Goal: Contribute content: Add original content to the website for others to see

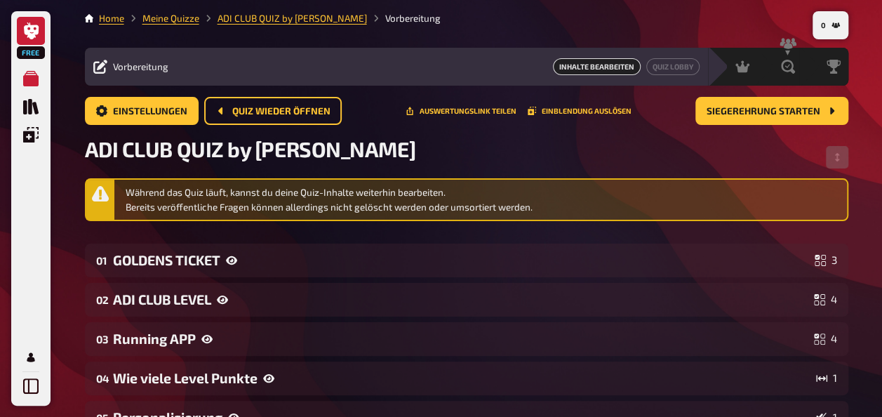
click at [33, 28] on icon at bounding box center [31, 30] width 15 height 17
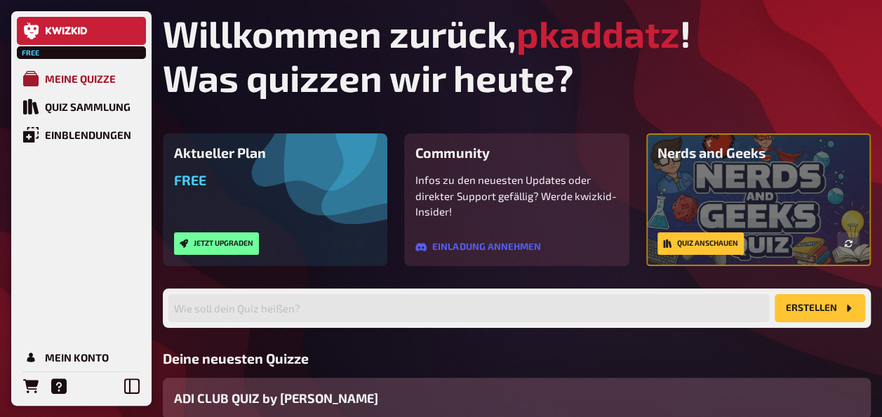
click at [69, 77] on div "Meine Quizze" at bounding box center [80, 78] width 71 height 13
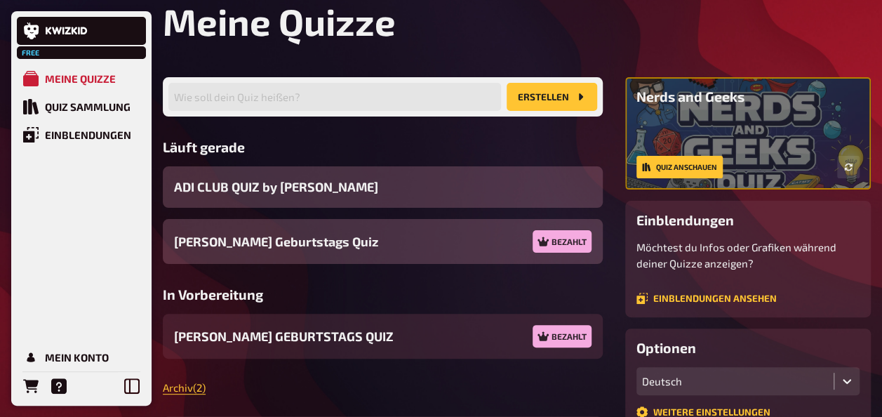
scroll to position [70, 0]
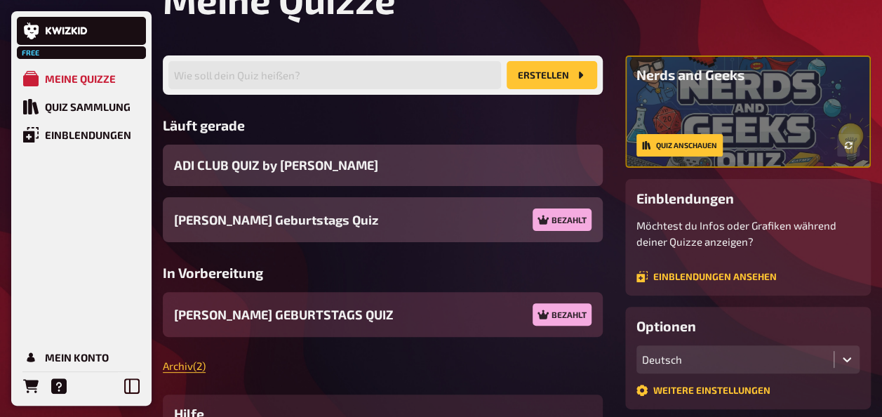
click at [260, 310] on span "[PERSON_NAME] GEBURTSTAGS QUIZ" at bounding box center [284, 314] width 220 height 19
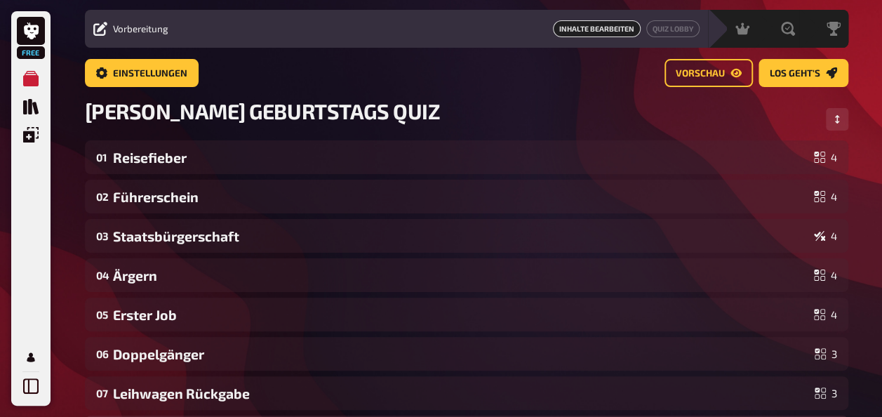
scroll to position [11, 0]
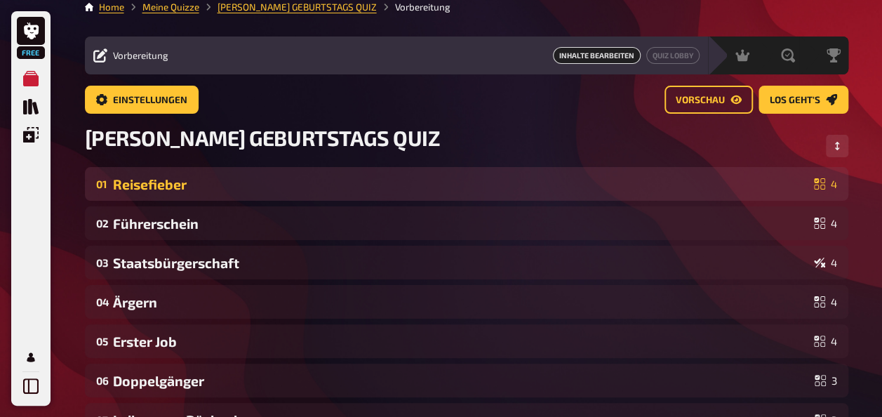
click at [169, 185] on div "Reisefieber" at bounding box center [461, 184] width 696 height 16
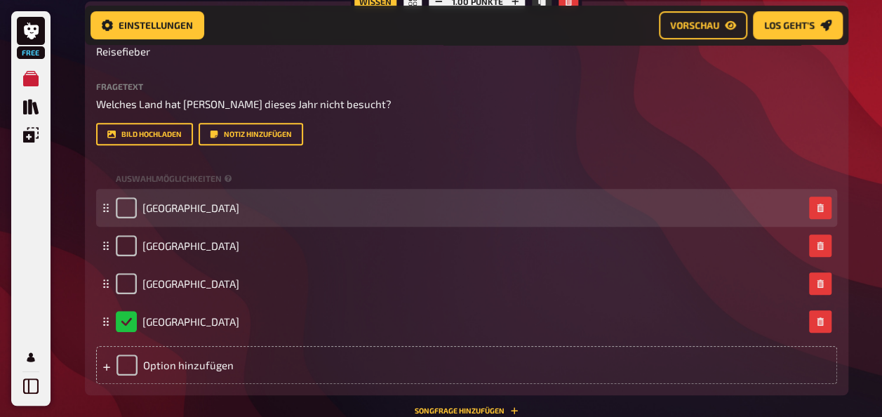
scroll to position [233, 0]
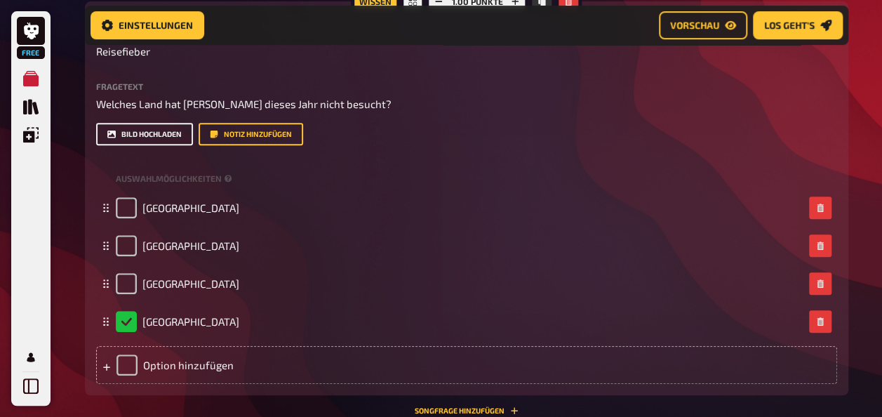
click at [155, 135] on button "Bild hochladen" at bounding box center [144, 134] width 97 height 22
click at [138, 129] on button "Bild hochladen" at bounding box center [144, 134] width 97 height 22
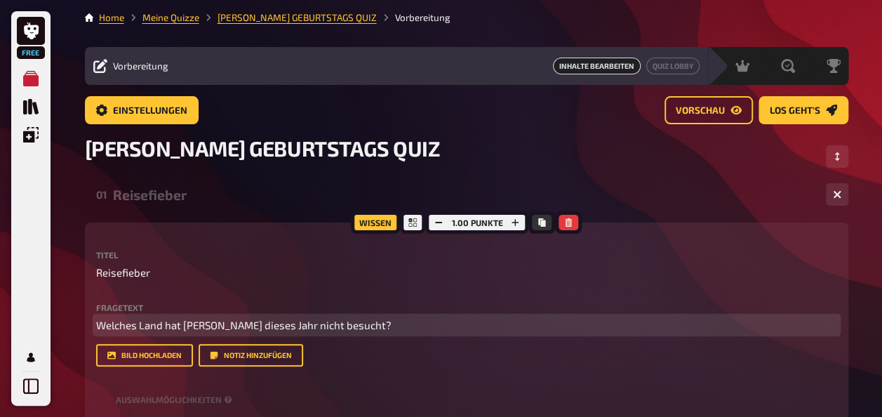
scroll to position [0, 0]
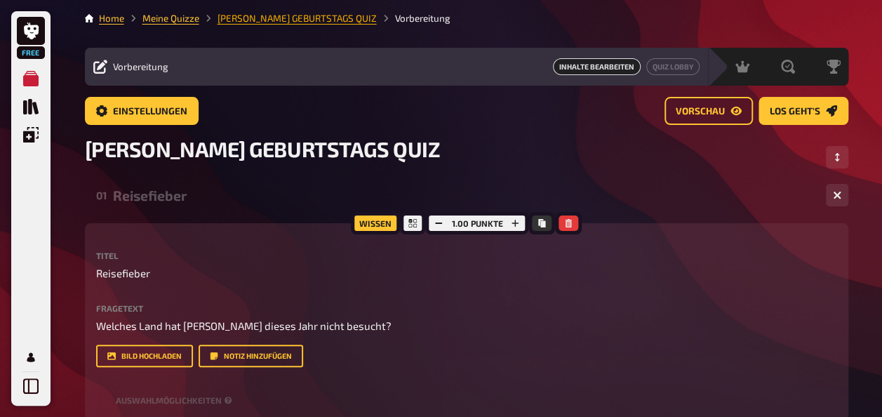
click at [276, 20] on link "[PERSON_NAME] GEBURTSTAGS QUIZ" at bounding box center [297, 18] width 159 height 11
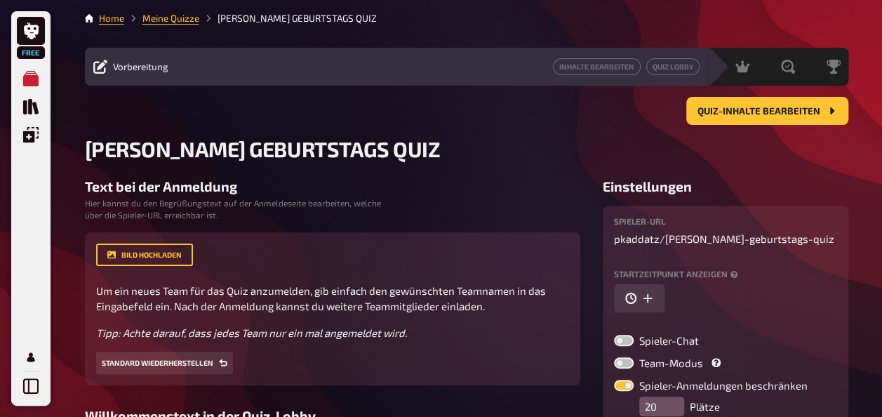
click at [239, 20] on li "[PERSON_NAME] GEBURTSTAGS QUIZ" at bounding box center [288, 18] width 178 height 14
click at [134, 66] on span "Vorbereitung" at bounding box center [140, 66] width 55 height 11
click at [107, 66] on div "Vorbereitung" at bounding box center [130, 67] width 75 height 14
click at [611, 60] on link "Inhalte Bearbeiten" at bounding box center [597, 66] width 88 height 17
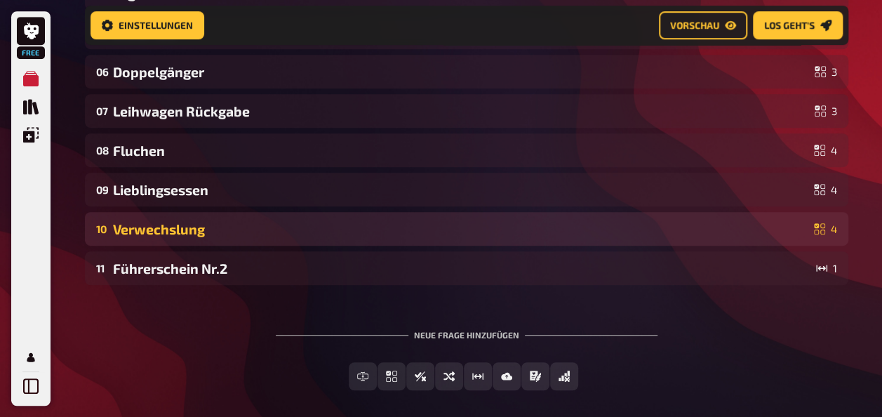
scroll to position [394, 0]
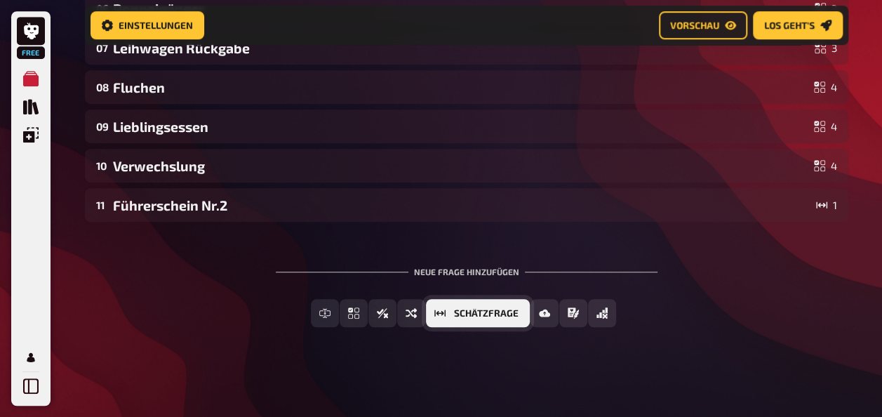
click at [491, 316] on span "Schätzfrage" at bounding box center [486, 314] width 65 height 10
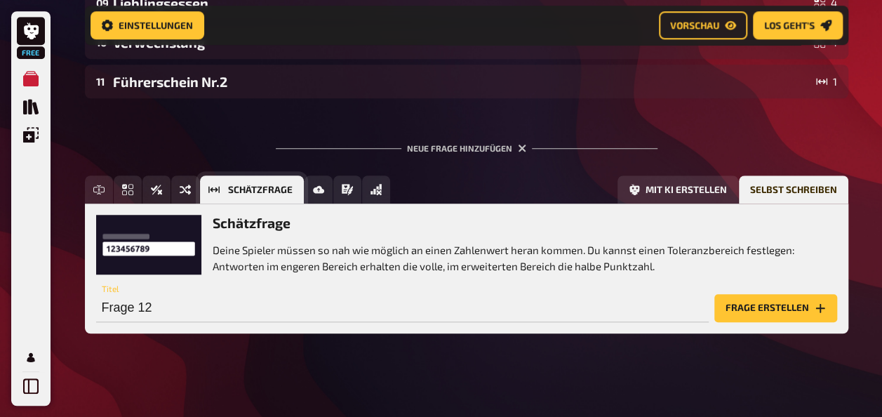
scroll to position [524, 0]
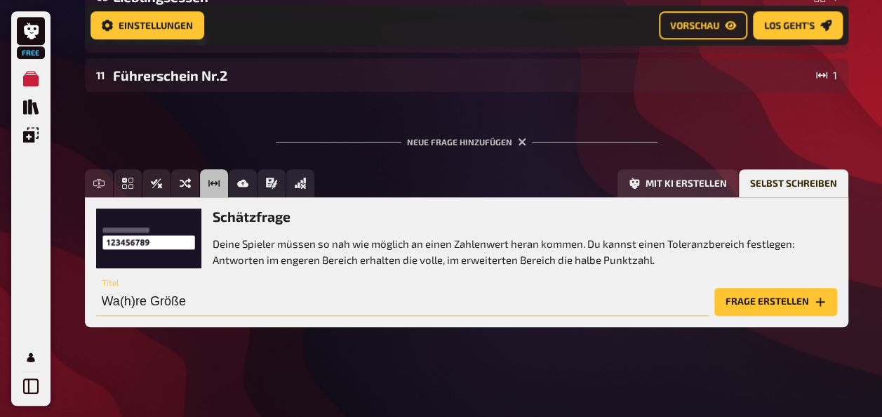
click at [217, 298] on input "Wa(h)re Größe" at bounding box center [402, 302] width 613 height 28
type input "Wa(h)re Größe"
click at [775, 299] on button "Frage erstellen" at bounding box center [776, 302] width 123 height 28
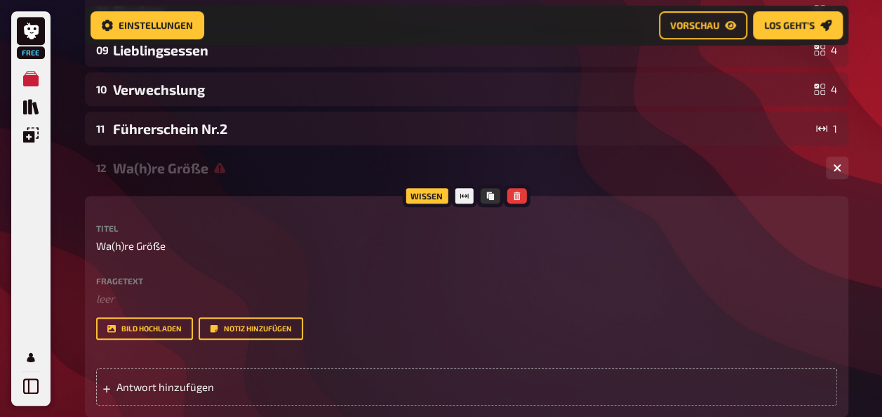
scroll to position [384, 0]
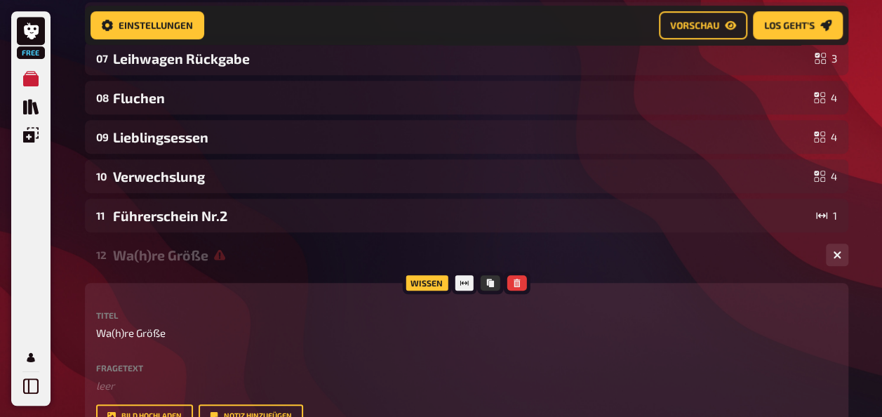
click at [135, 365] on label "Fragetext" at bounding box center [466, 368] width 741 height 8
click at [140, 335] on span "Wa(h)re Größe" at bounding box center [130, 333] width 69 height 16
click at [139, 373] on div "Fragetext ﻿ leer Hier hinziehen für Dateiupload" at bounding box center [466, 379] width 741 height 30
click at [136, 364] on label "Fragetext" at bounding box center [466, 368] width 741 height 8
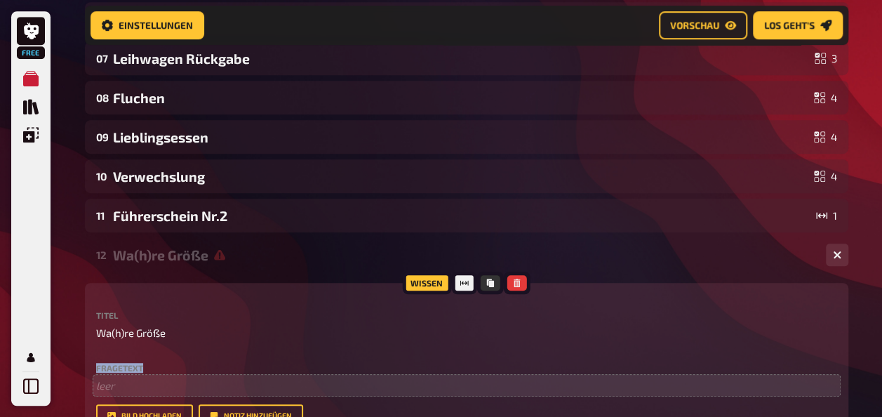
drag, startPoint x: 136, startPoint y: 363, endPoint x: 166, endPoint y: 387, distance: 38.9
click at [140, 365] on label "Fragetext" at bounding box center [466, 368] width 741 height 8
click at [166, 387] on p "﻿ leer" at bounding box center [466, 386] width 741 height 16
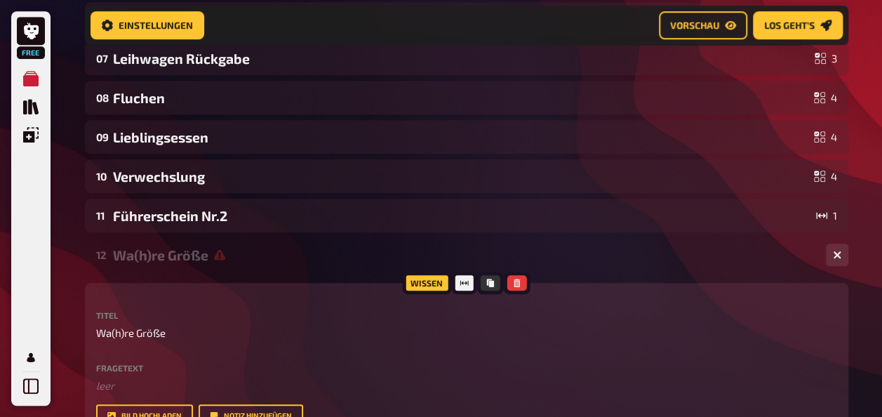
click at [164, 369] on label "Fragetext" at bounding box center [466, 368] width 741 height 8
click at [161, 394] on div "Fragetext ﻿ leer Hier hinziehen für Dateiupload Bild hochladen Notiz hinzufügen" at bounding box center [466, 396] width 741 height 64
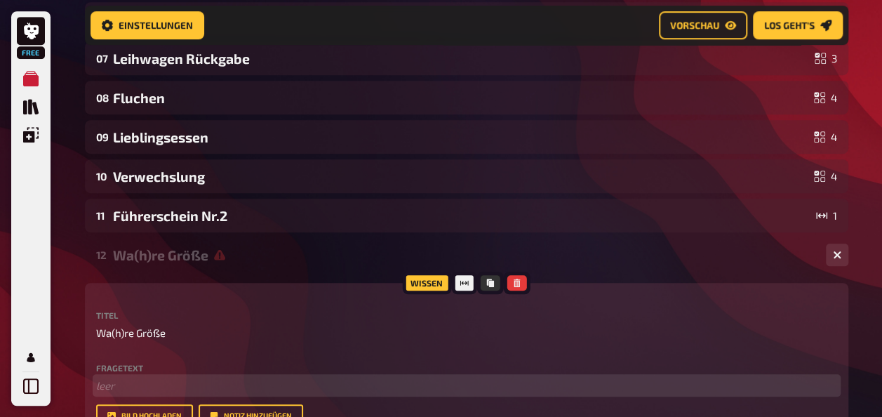
click at [158, 386] on p "﻿ leer" at bounding box center [466, 386] width 741 height 16
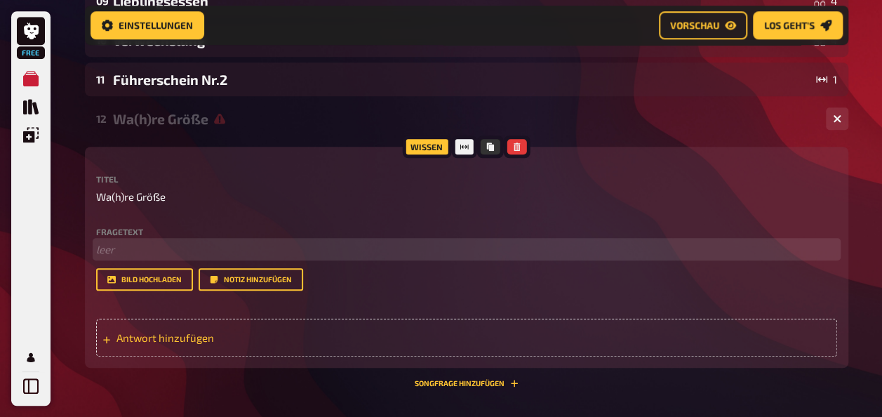
scroll to position [524, 0]
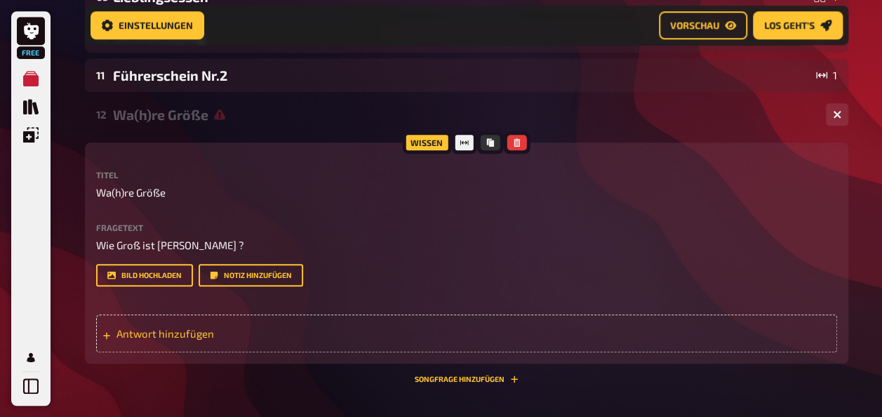
click at [166, 339] on span "Antwort hinzufügen" at bounding box center [226, 333] width 218 height 13
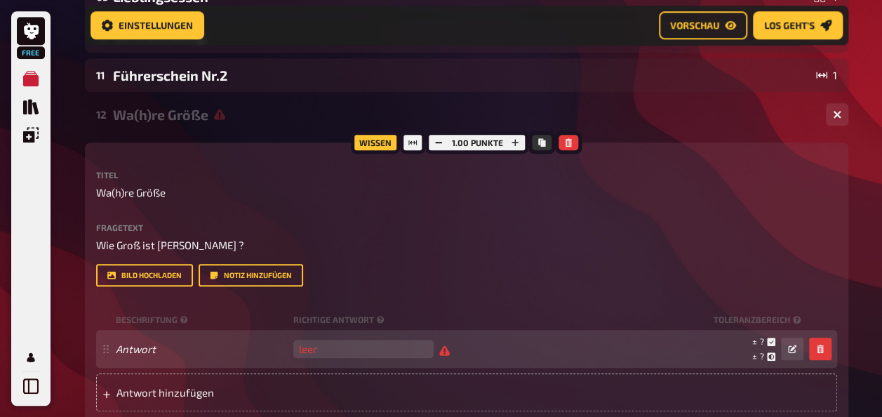
scroll to position [594, 0]
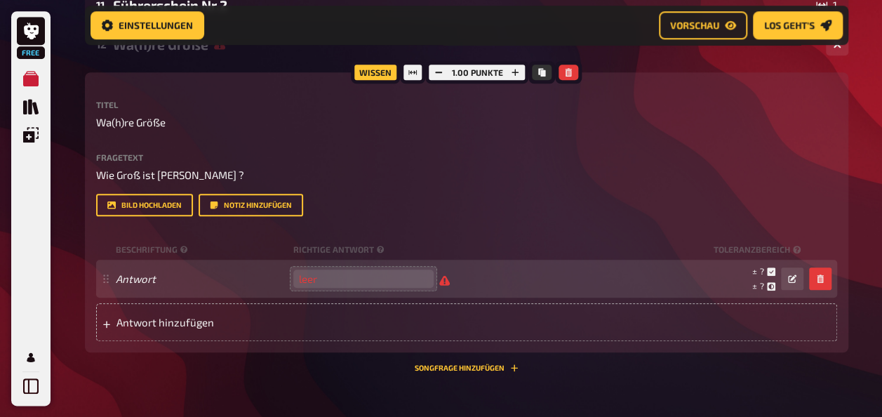
click at [357, 274] on input "number" at bounding box center [363, 279] width 140 height 18
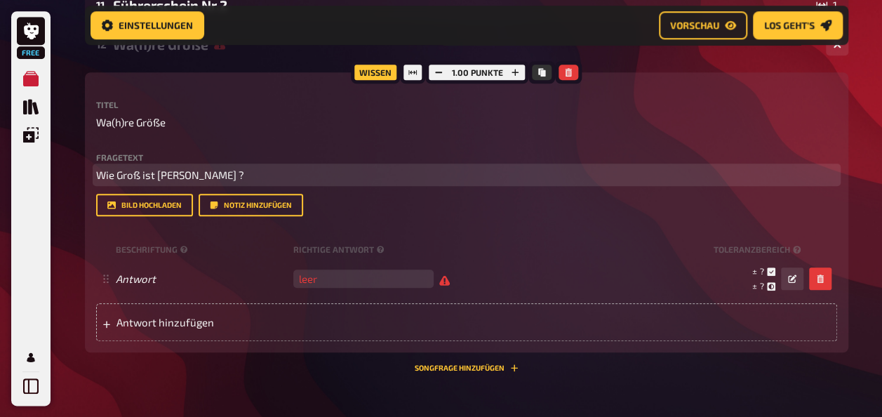
click at [232, 168] on p "Wie Groß ist [PERSON_NAME] ?" at bounding box center [466, 175] width 741 height 16
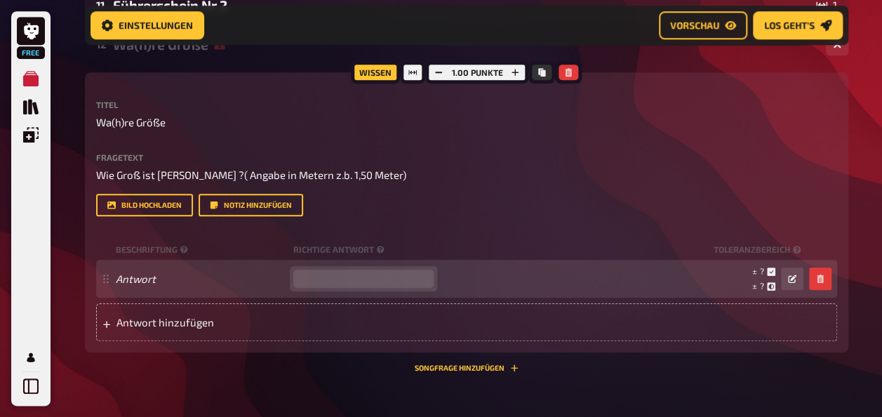
click at [326, 281] on input "number" at bounding box center [363, 279] width 140 height 18
click at [331, 275] on input "number" at bounding box center [363, 279] width 140 height 18
type input "1.82"
click at [797, 279] on button "button" at bounding box center [792, 278] width 22 height 22
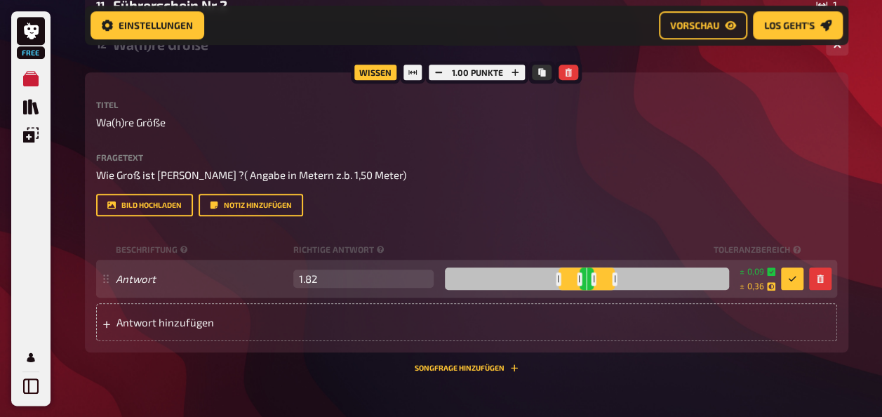
click at [618, 280] on div at bounding box center [587, 278] width 284 height 22
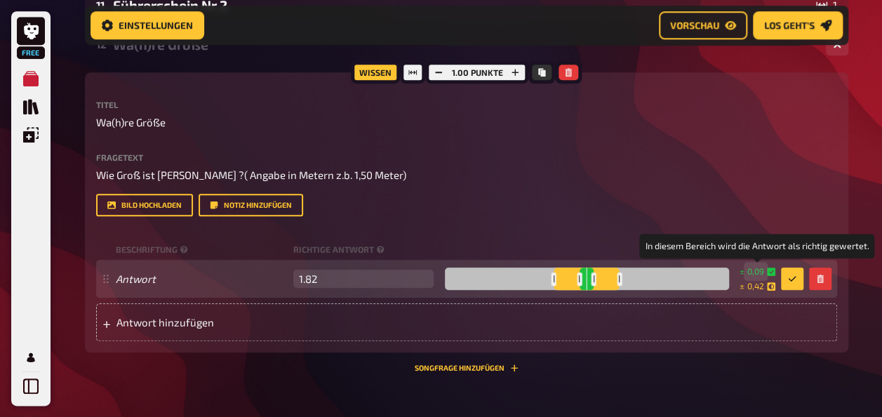
click at [757, 270] on span "0,09" at bounding box center [756, 271] width 17 height 12
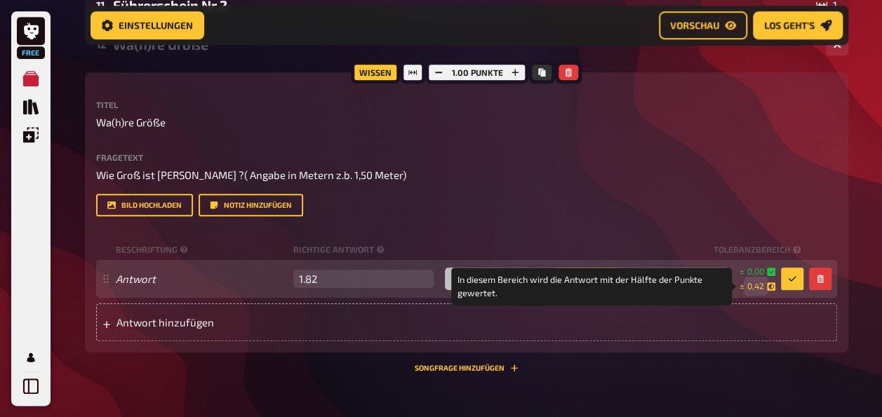
click at [765, 285] on small "± 0,42" at bounding box center [758, 286] width 36 height 12
click at [767, 287] on icon at bounding box center [771, 286] width 8 height 8
click at [765, 286] on small "± 0,00" at bounding box center [758, 286] width 36 height 12
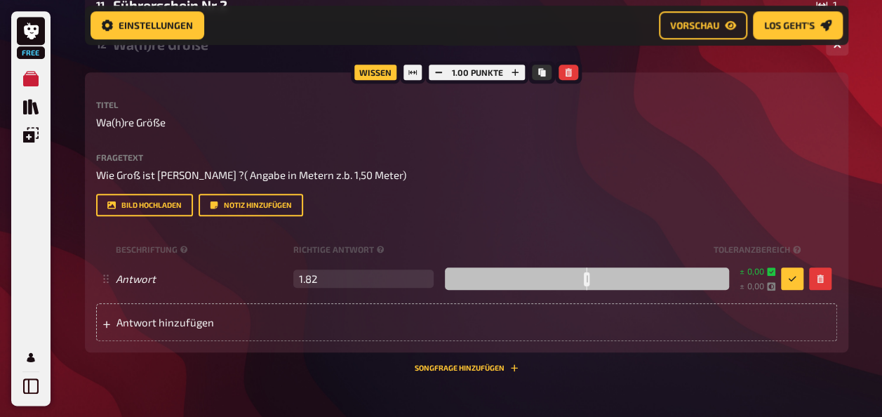
click at [741, 198] on div "Bild hochladen Notiz hinzufügen" at bounding box center [466, 205] width 741 height 22
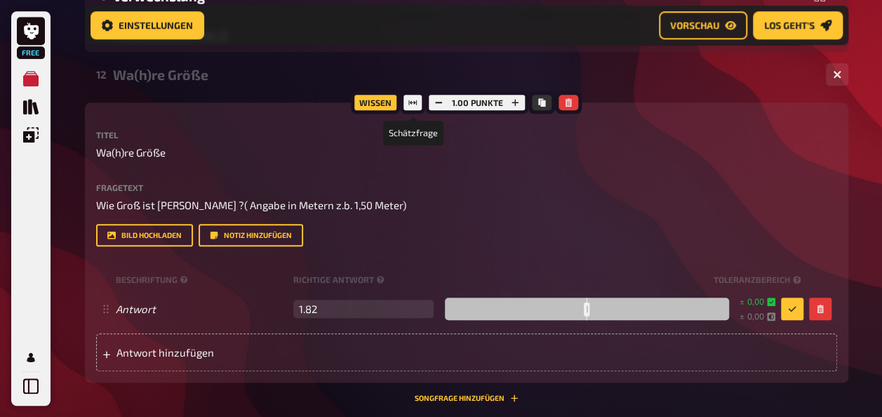
scroll to position [665, 0]
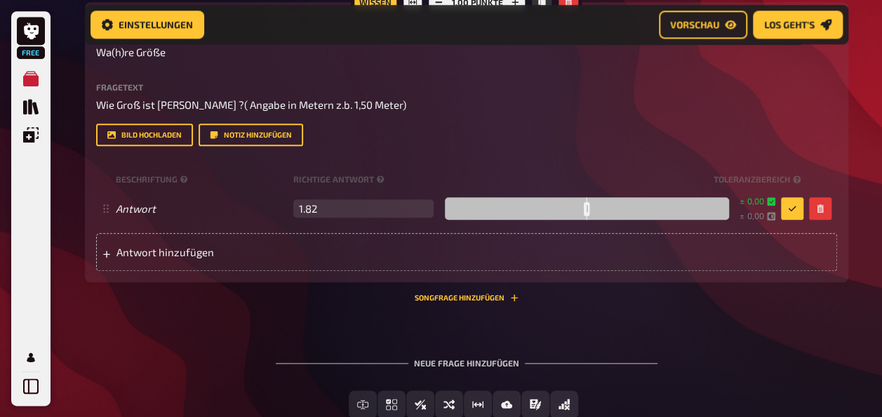
click at [692, 133] on div "Bild hochladen Notiz hinzufügen" at bounding box center [466, 135] width 741 height 22
click at [487, 121] on div "Fragetext Wie Groß ist [PERSON_NAME] ?( Angabe in Metern z.b. 1,50 Meter) Hier …" at bounding box center [466, 115] width 741 height 64
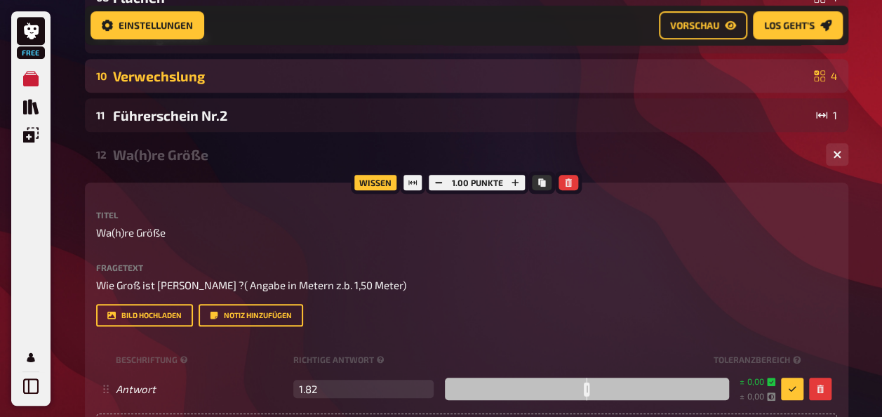
scroll to position [314, 0]
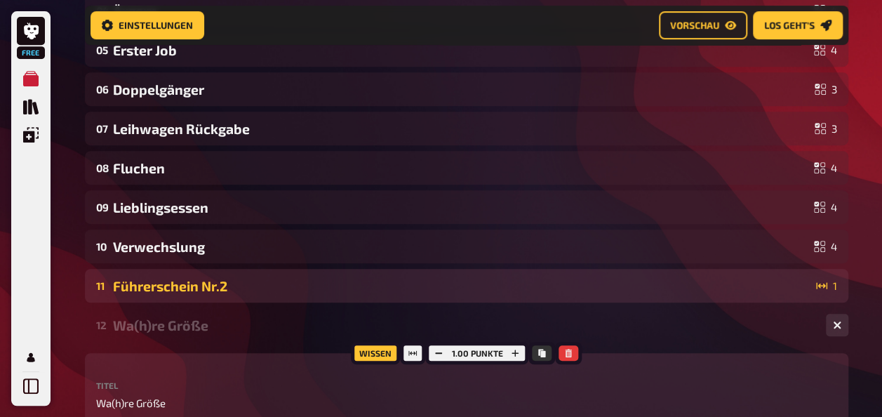
click at [187, 281] on div "Führerschein Nr.2" at bounding box center [462, 286] width 698 height 16
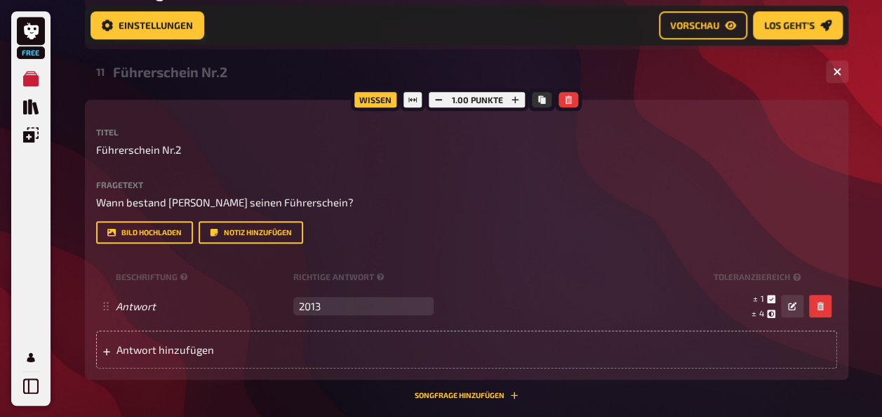
scroll to position [594, 0]
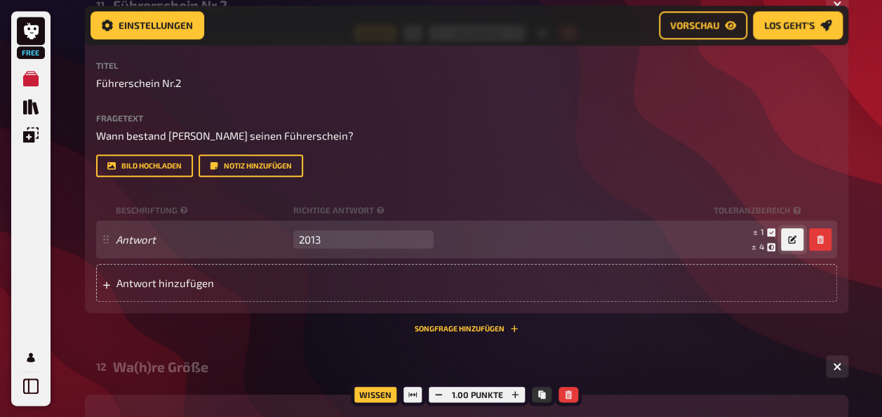
click at [788, 239] on icon "button" at bounding box center [792, 239] width 8 height 8
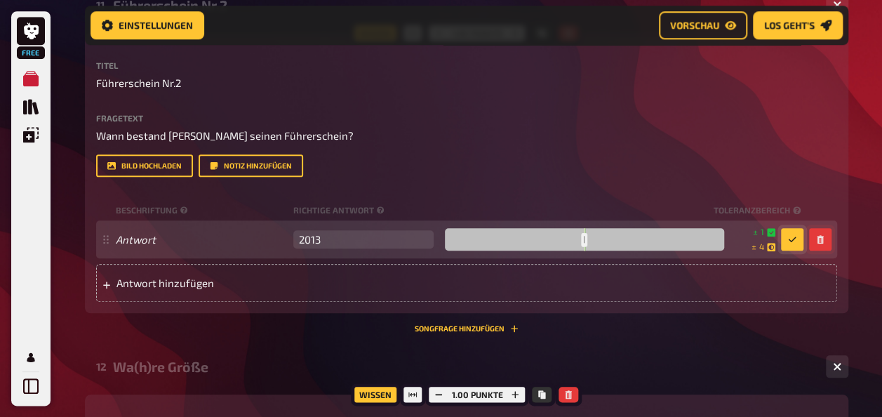
click at [815, 239] on button "button" at bounding box center [820, 239] width 22 height 22
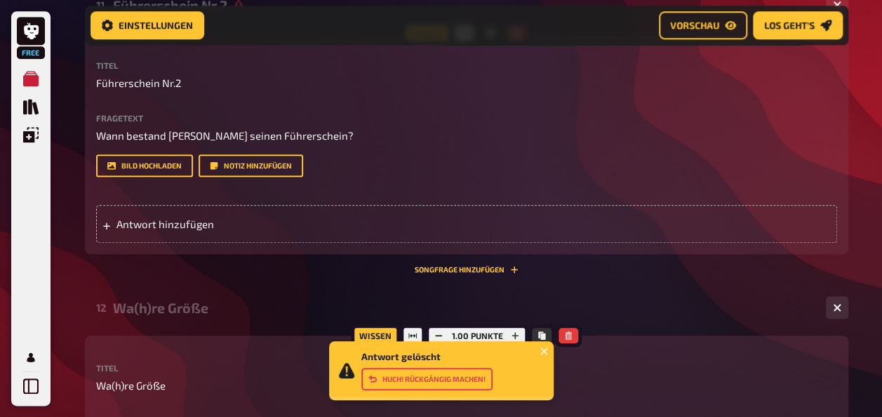
click at [390, 376] on button "Huch! Rückgängig machen!" at bounding box center [426, 379] width 131 height 22
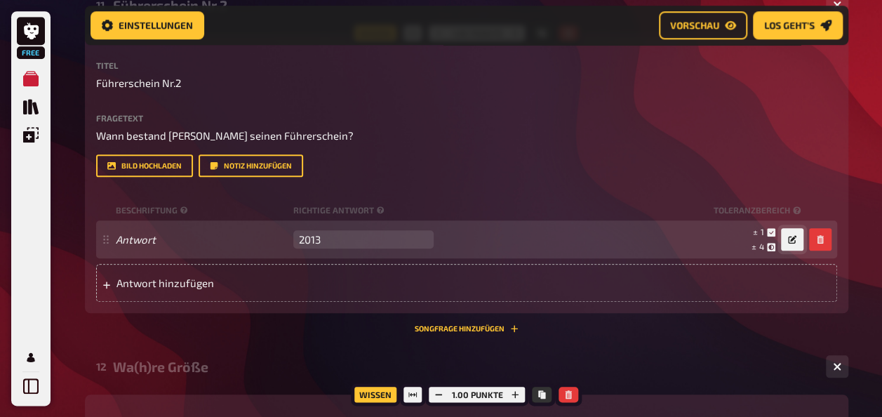
click at [789, 239] on icon "button" at bounding box center [792, 239] width 8 height 8
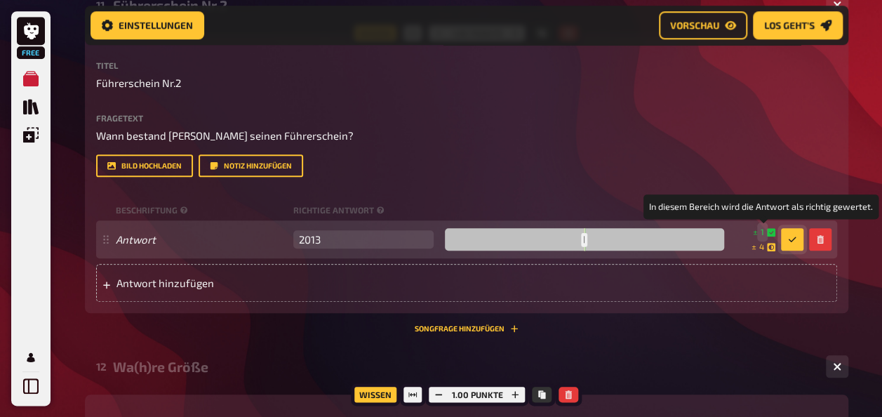
click at [765, 232] on small "± 1" at bounding box center [764, 232] width 22 height 12
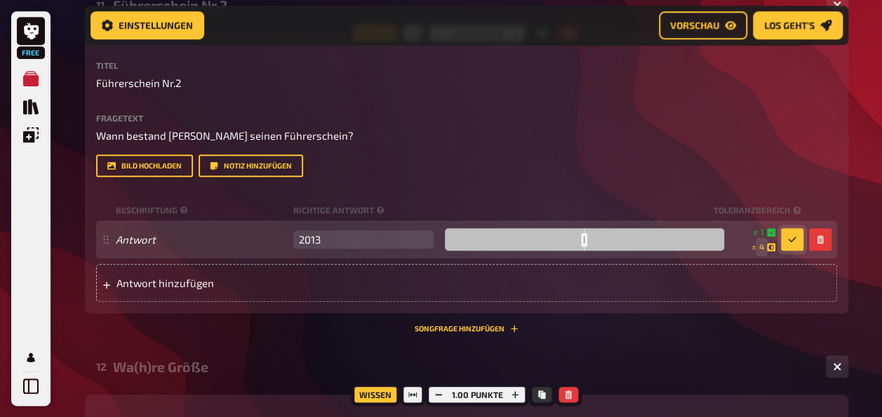
click at [760, 247] on span "4" at bounding box center [761, 247] width 5 height 12
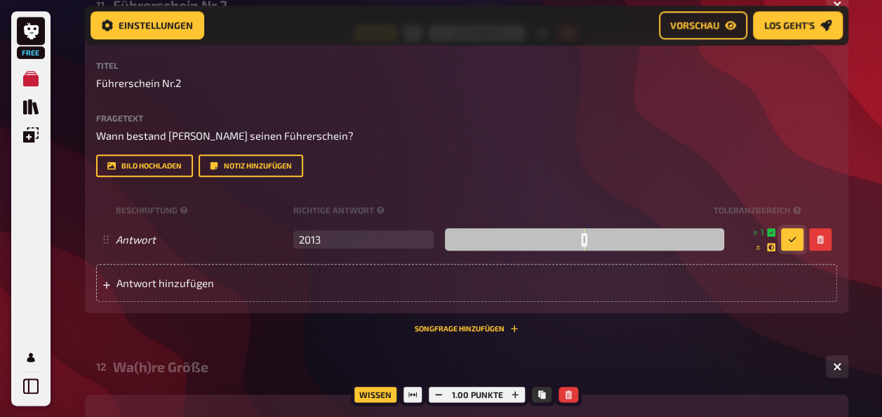
click at [754, 150] on div "Fragetext Wann bestand [PERSON_NAME] seinen Führerschein? Hier hinziehen für Da…" at bounding box center [466, 146] width 741 height 64
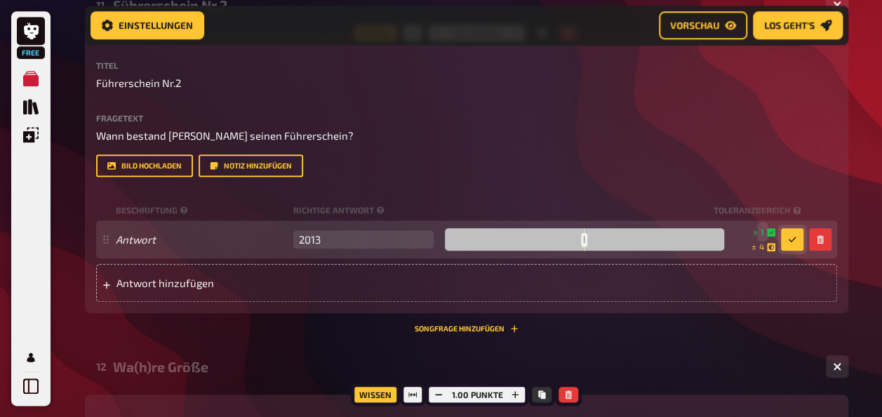
click at [764, 239] on div "± 1 ± 4" at bounding box center [753, 239] width 46 height 27
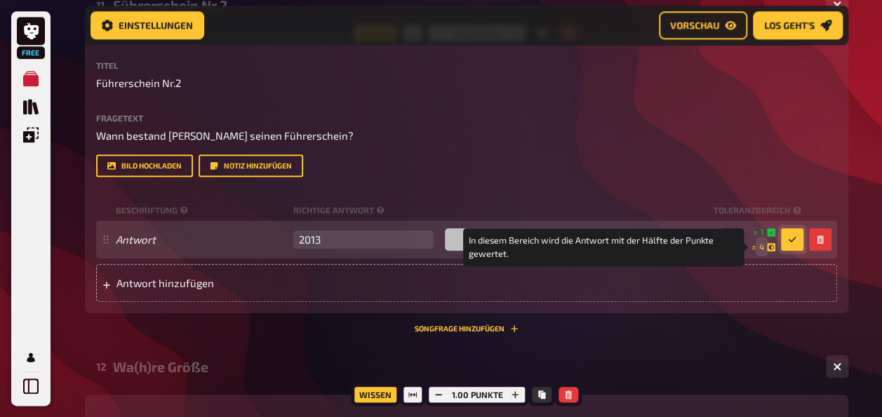
click at [764, 246] on span "4" at bounding box center [761, 247] width 5 height 12
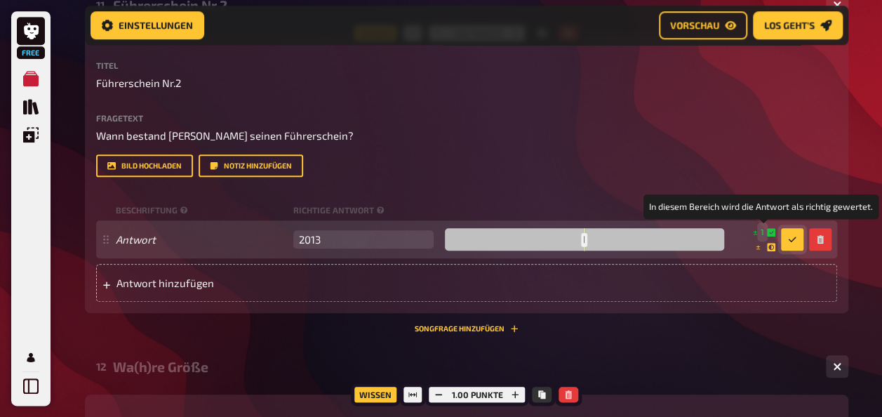
click at [764, 230] on span "1" at bounding box center [763, 232] width 4 height 12
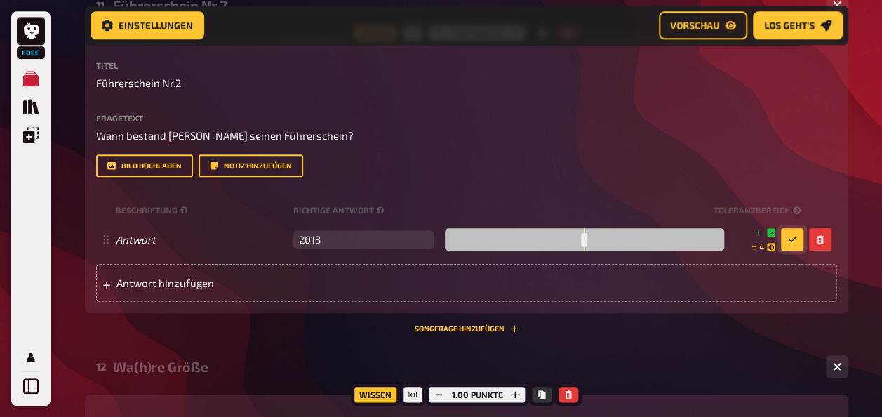
click at [788, 235] on icon "button" at bounding box center [792, 239] width 8 height 8
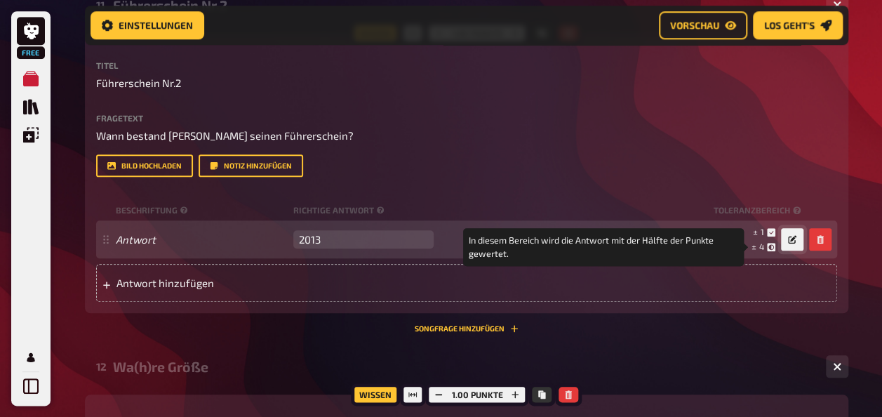
click at [768, 246] on icon at bounding box center [771, 247] width 8 height 8
click at [764, 246] on small "± 4" at bounding box center [764, 247] width 24 height 12
click at [763, 247] on span "4" at bounding box center [761, 246] width 5 height 10
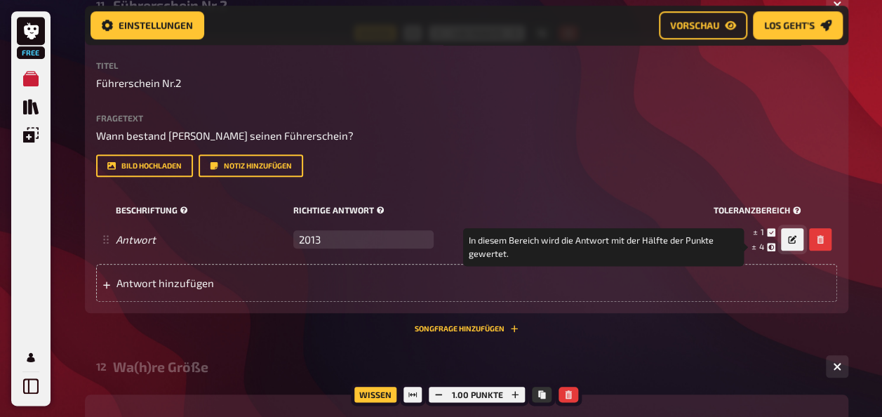
drag, startPoint x: 763, startPoint y: 247, endPoint x: 762, endPoint y: 215, distance: 32.3
click at [762, 215] on small "Toleranzbereich" at bounding box center [759, 210] width 90 height 12
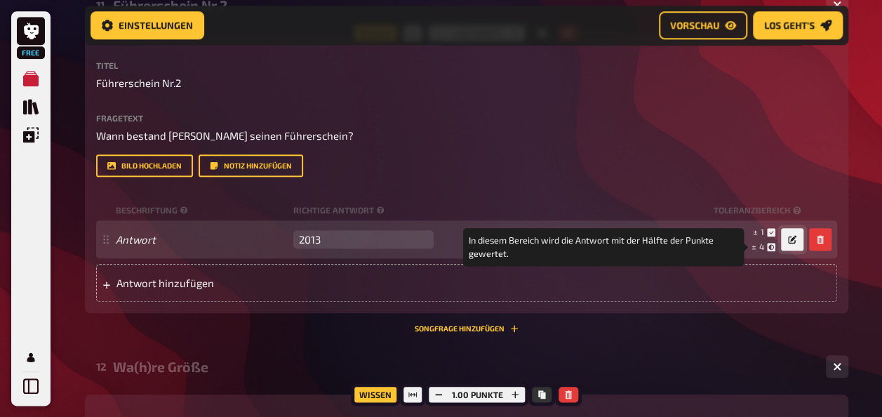
click at [759, 242] on span "4" at bounding box center [761, 246] width 5 height 10
click at [762, 246] on span "4" at bounding box center [761, 246] width 5 height 10
click at [759, 247] on span "4" at bounding box center [761, 246] width 5 height 10
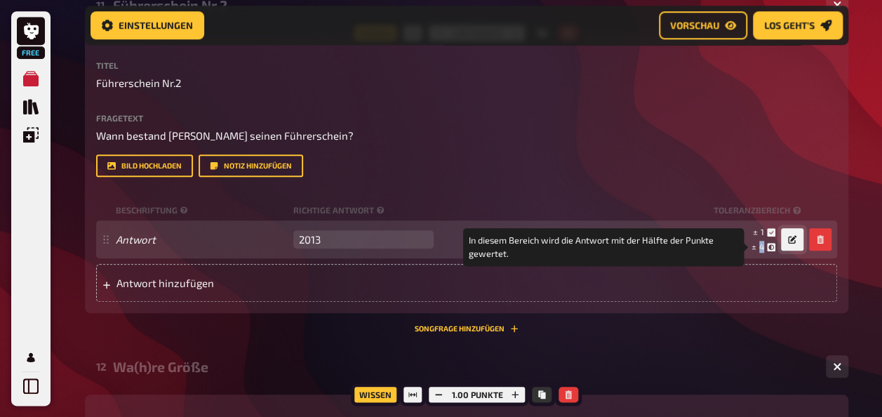
click at [759, 247] on span "4" at bounding box center [761, 246] width 5 height 10
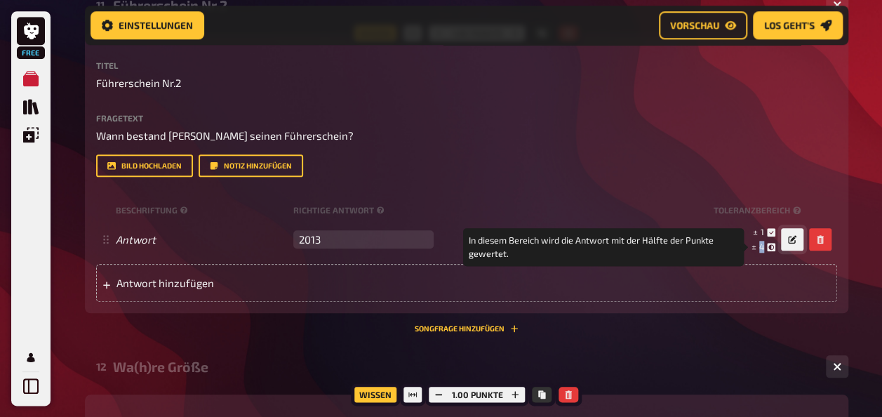
drag, startPoint x: 759, startPoint y: 247, endPoint x: 790, endPoint y: 239, distance: 32.0
click at [790, 239] on icon "button" at bounding box center [792, 239] width 8 height 8
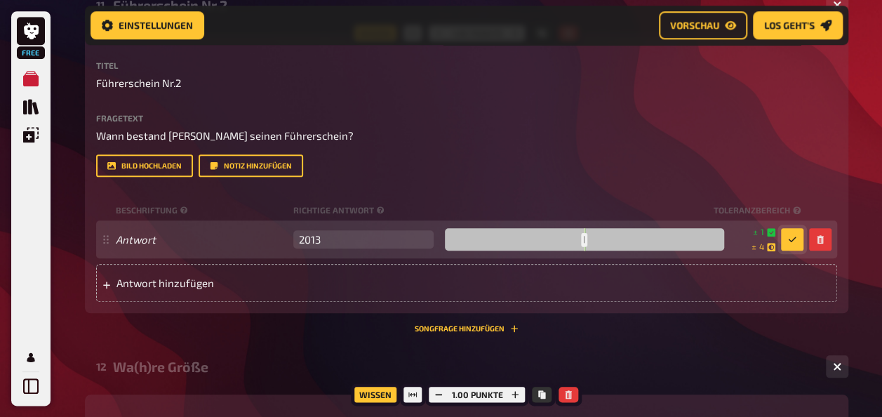
click at [691, 247] on div at bounding box center [584, 239] width 279 height 22
drag, startPoint x: 689, startPoint y: 240, endPoint x: 536, endPoint y: 241, distance: 152.3
click at [536, 241] on div at bounding box center [584, 239] width 279 height 22
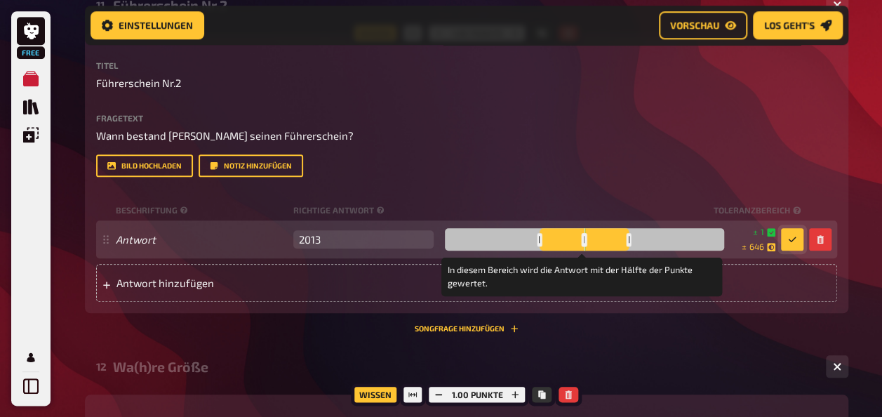
drag, startPoint x: 611, startPoint y: 237, endPoint x: 505, endPoint y: 242, distance: 106.1
click at [507, 242] on div at bounding box center [584, 239] width 279 height 22
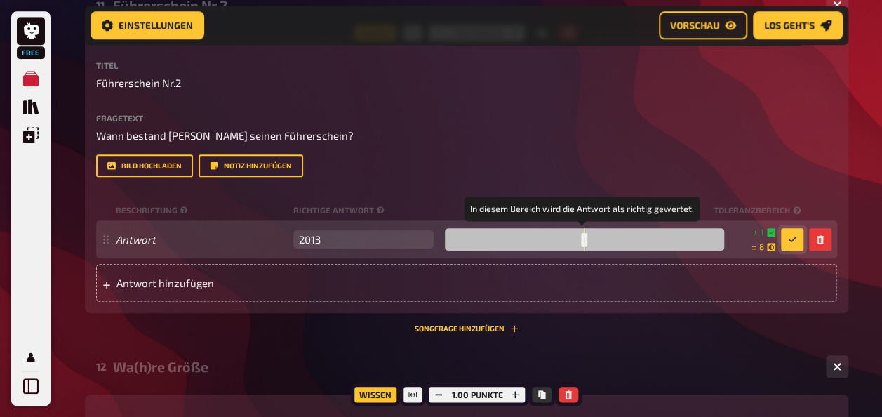
drag, startPoint x: 656, startPoint y: 239, endPoint x: 583, endPoint y: 241, distance: 73.0
click at [583, 241] on div at bounding box center [584, 239] width 279 height 22
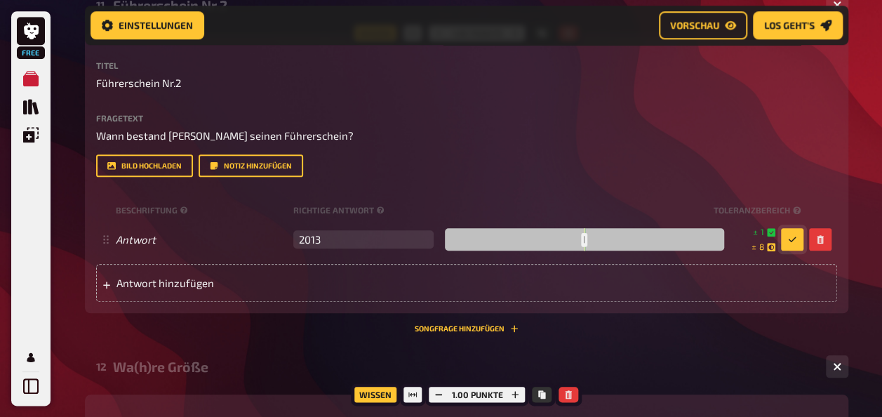
click at [802, 239] on button "button" at bounding box center [792, 239] width 22 height 22
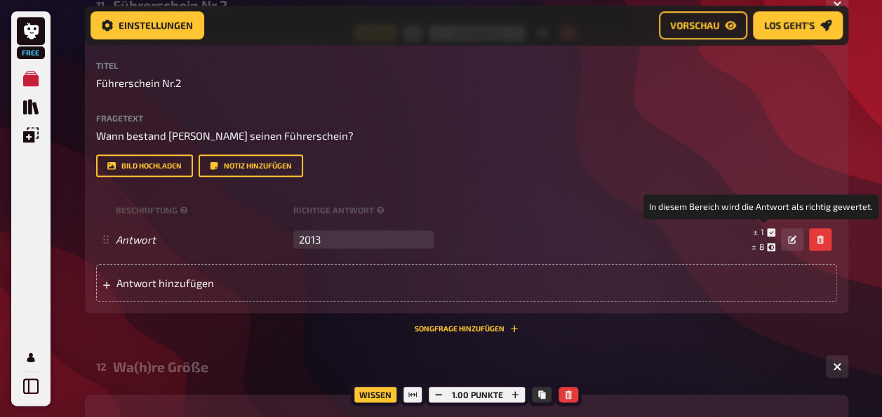
click at [761, 234] on span "1" at bounding box center [763, 232] width 4 height 10
click at [771, 234] on icon at bounding box center [771, 232] width 8 height 8
click at [767, 234] on icon at bounding box center [771, 232] width 8 height 8
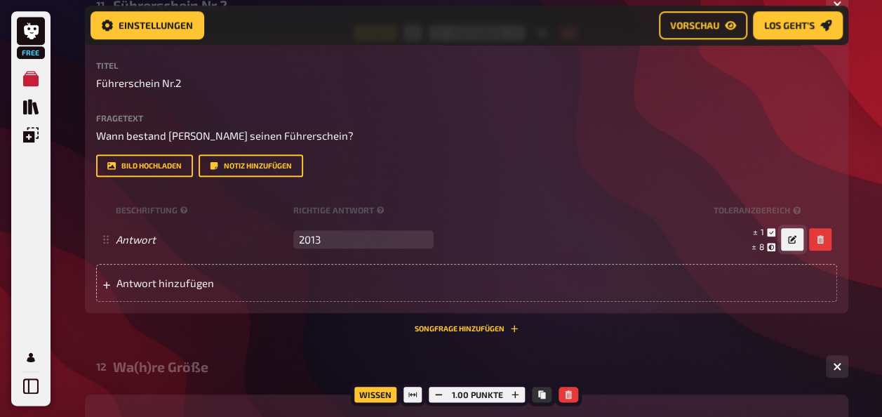
click at [795, 238] on icon "button" at bounding box center [792, 239] width 8 height 8
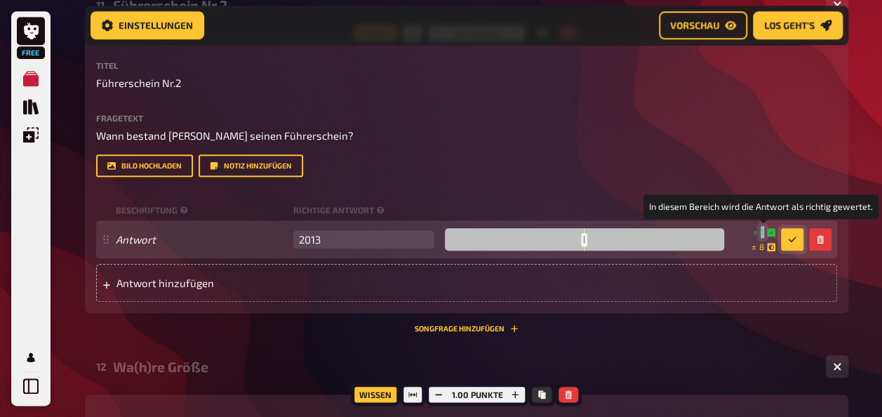
drag, startPoint x: 773, startPoint y: 234, endPoint x: 754, endPoint y: 234, distance: 19.0
click at [758, 234] on small "± 1" at bounding box center [764, 232] width 22 height 12
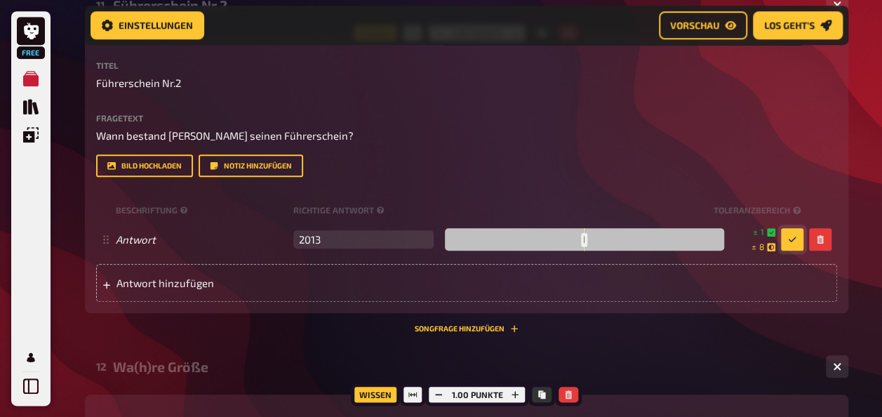
click at [785, 241] on button "button" at bounding box center [792, 239] width 22 height 22
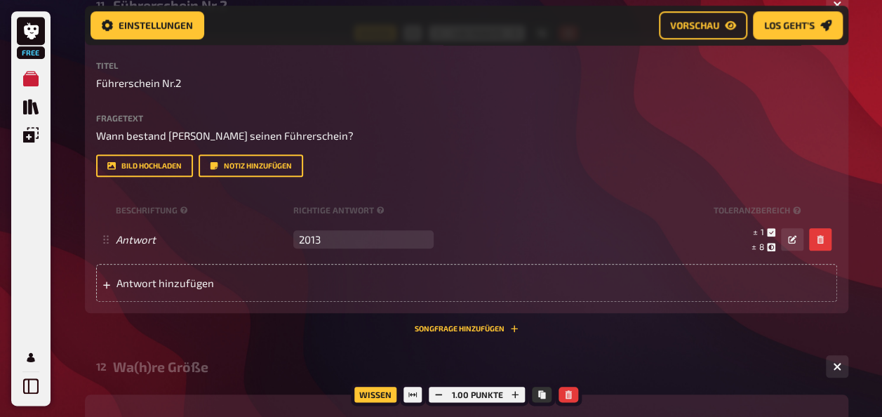
click at [779, 241] on div "± 1 ± 8 ± 2.013" at bounding box center [621, 239] width 364 height 27
click at [361, 243] on input "2013" at bounding box center [363, 239] width 140 height 18
click at [417, 241] on input "2012" at bounding box center [363, 239] width 140 height 18
type input "2013"
click at [417, 236] on input "2013" at bounding box center [363, 239] width 140 height 18
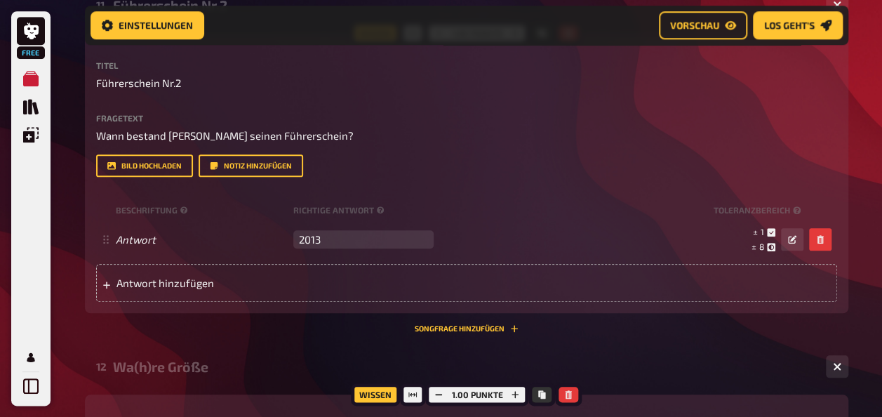
click at [736, 232] on div "± 1 ± 8" at bounding box center [753, 239] width 46 height 27
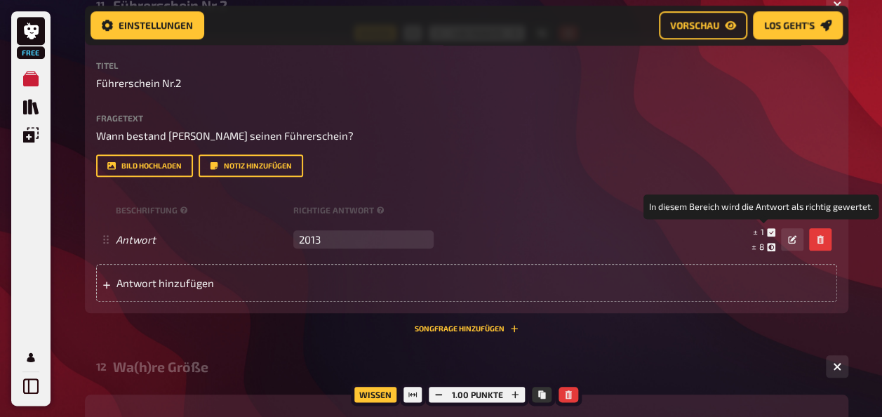
click at [764, 236] on small "± 1" at bounding box center [764, 232] width 22 height 12
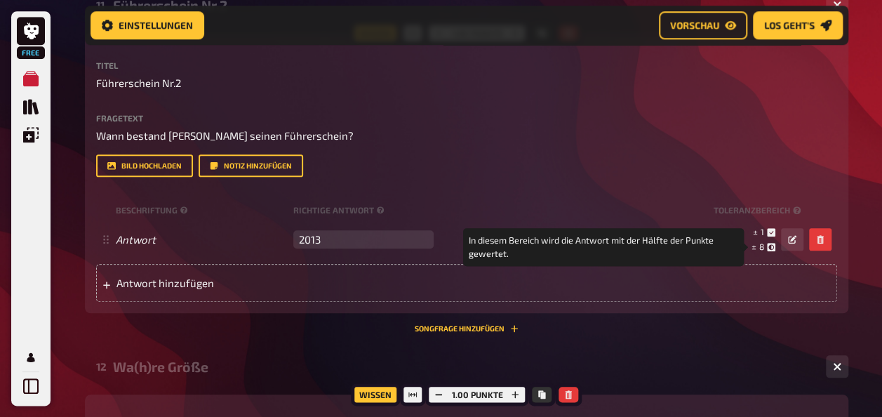
click at [759, 245] on small "± 8" at bounding box center [764, 247] width 24 height 12
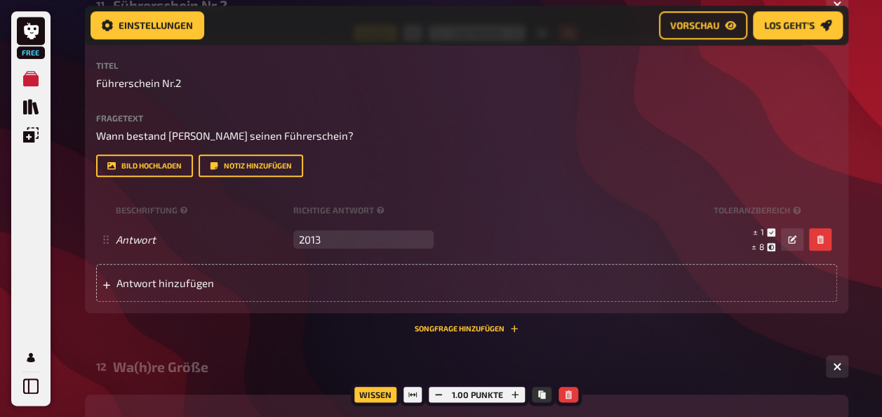
click at [745, 249] on div "± 1 ± 8" at bounding box center [753, 239] width 46 height 27
drag, startPoint x: 744, startPoint y: 246, endPoint x: 752, endPoint y: 245, distance: 7.8
click at [744, 245] on div "± 1 ± 8" at bounding box center [753, 239] width 46 height 27
click at [752, 245] on small "± 8" at bounding box center [764, 247] width 24 height 12
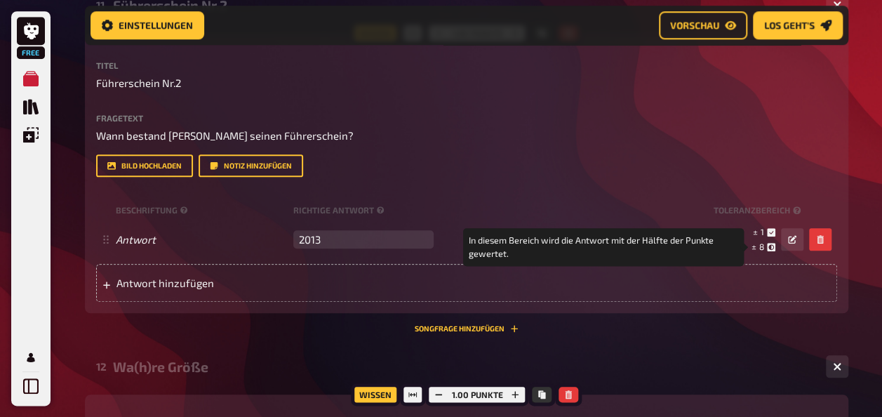
click at [752, 245] on small "± 8" at bounding box center [764, 247] width 24 height 12
drag, startPoint x: 752, startPoint y: 247, endPoint x: 783, endPoint y: 247, distance: 30.9
click at [783, 247] on div "± 1 ± 8 ± 2.013 In diesem Bereich wird die Antwort mit der Hälfte der Punkte ge…" at bounding box center [621, 239] width 364 height 27
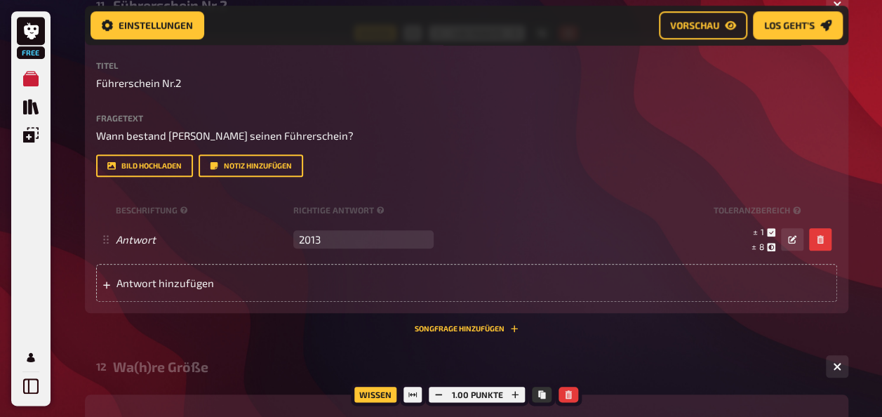
drag, startPoint x: 783, startPoint y: 247, endPoint x: 768, endPoint y: 247, distance: 14.7
click at [768, 247] on icon at bounding box center [771, 247] width 8 height 8
click at [642, 247] on div "± 1 ± 8 ± 2.013" at bounding box center [621, 239] width 364 height 27
click at [760, 246] on span "8" at bounding box center [761, 246] width 5 height 10
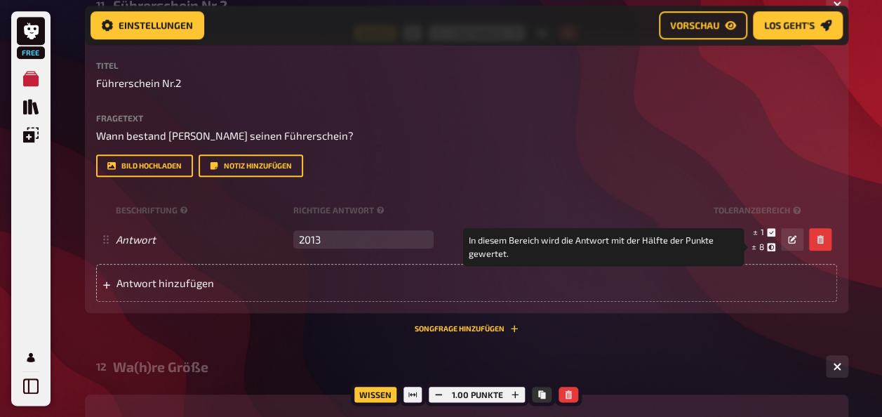
click at [754, 247] on small "± 8" at bounding box center [764, 247] width 24 height 12
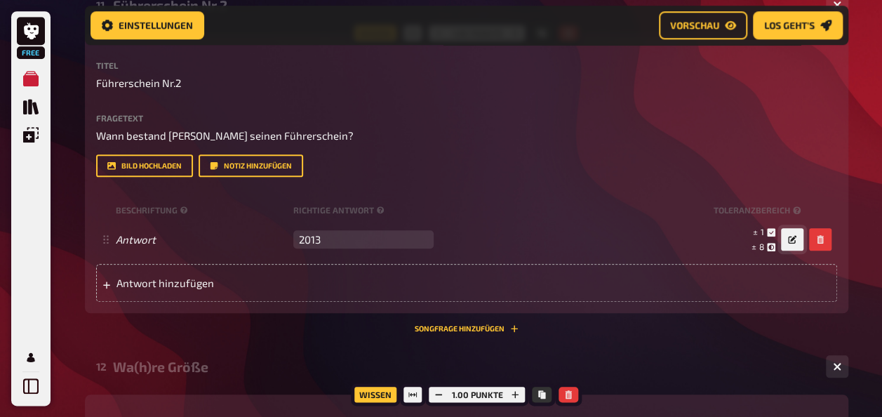
click at [799, 242] on button "button" at bounding box center [792, 239] width 22 height 22
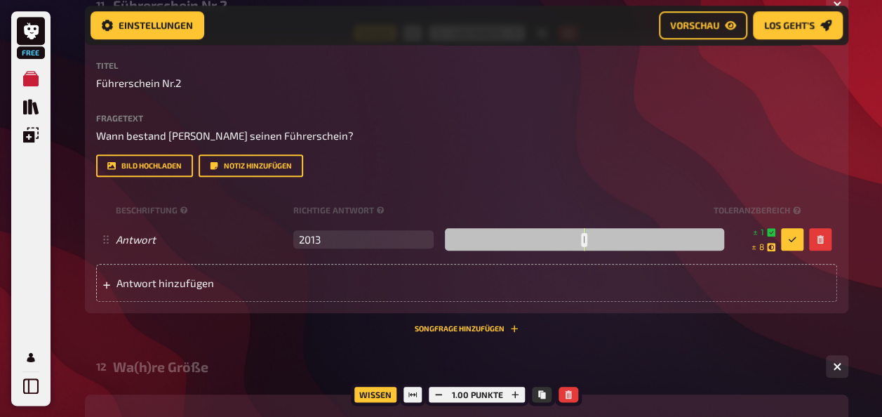
drag, startPoint x: 578, startPoint y: 239, endPoint x: 622, endPoint y: 239, distance: 43.5
click at [622, 239] on div at bounding box center [584, 239] width 279 height 22
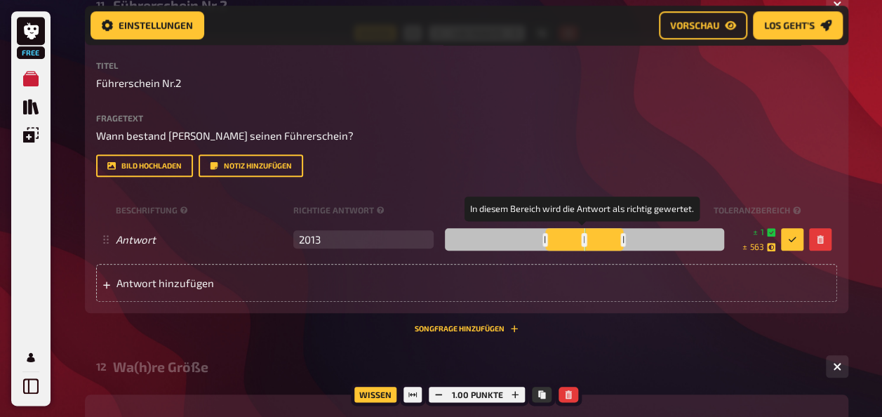
drag, startPoint x: 587, startPoint y: 242, endPoint x: 564, endPoint y: 241, distance: 22.5
click at [543, 243] on div at bounding box center [584, 239] width 279 height 22
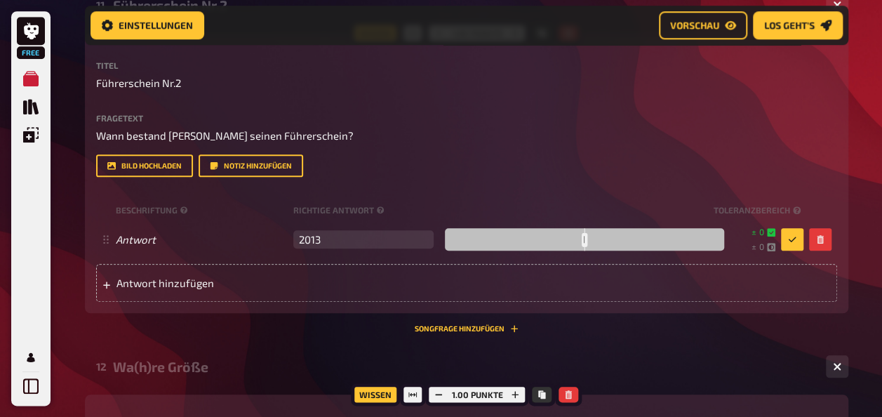
drag, startPoint x: 623, startPoint y: 238, endPoint x: 505, endPoint y: 237, distance: 117.9
click at [505, 237] on div at bounding box center [584, 239] width 279 height 22
click at [544, 238] on div at bounding box center [584, 239] width 279 height 22
drag, startPoint x: 620, startPoint y: 239, endPoint x: 578, endPoint y: 241, distance: 42.2
click at [578, 241] on div at bounding box center [584, 239] width 279 height 22
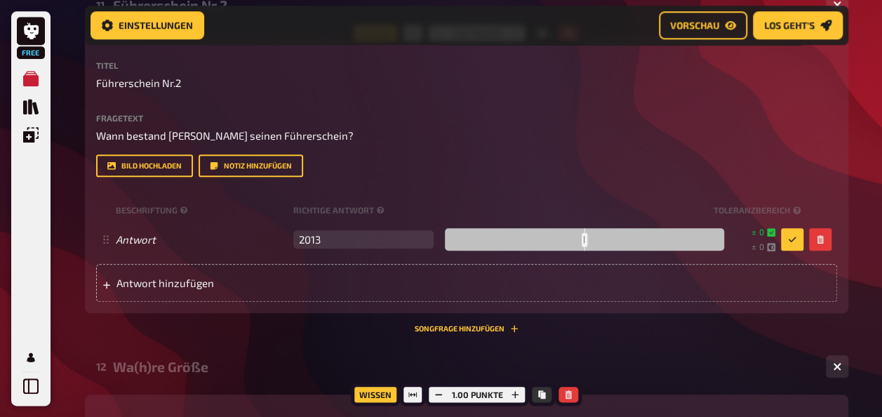
drag, startPoint x: 583, startPoint y: 237, endPoint x: 555, endPoint y: 240, distance: 28.2
click at [555, 240] on div at bounding box center [584, 239] width 279 height 22
click at [595, 239] on div at bounding box center [584, 239] width 279 height 22
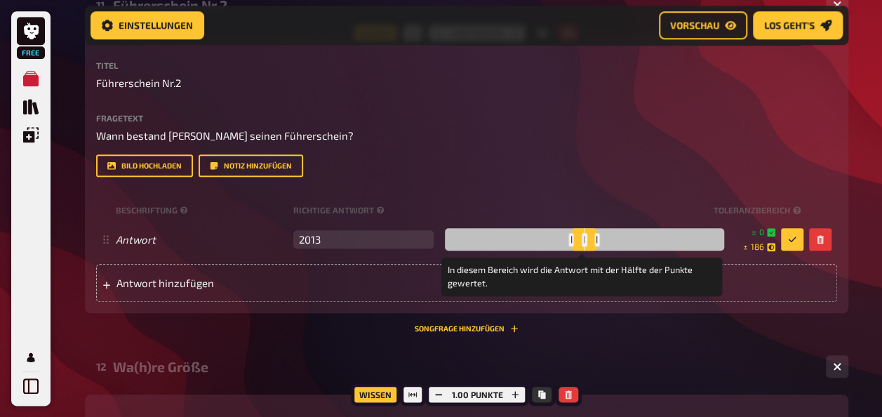
click at [595, 239] on div at bounding box center [596, 239] width 5 height 13
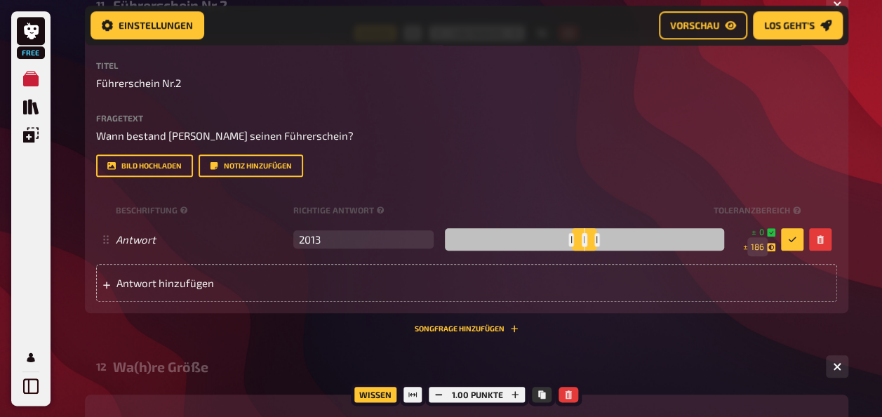
click at [753, 243] on span "186" at bounding box center [757, 247] width 13 height 12
click at [785, 241] on button "button" at bounding box center [792, 239] width 22 height 22
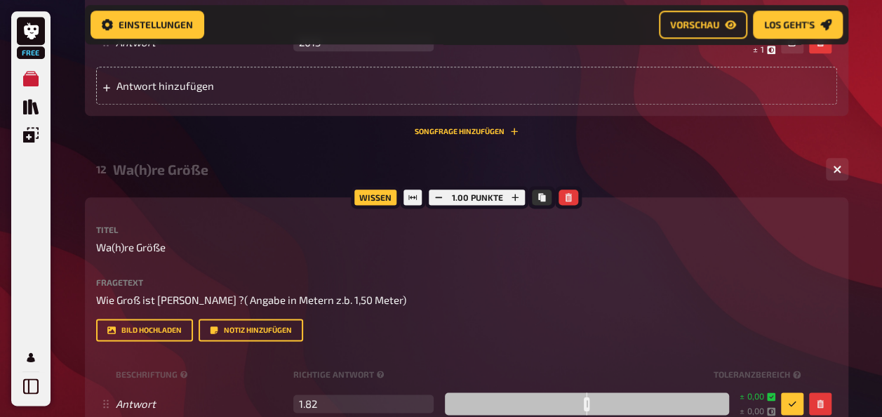
scroll to position [945, 0]
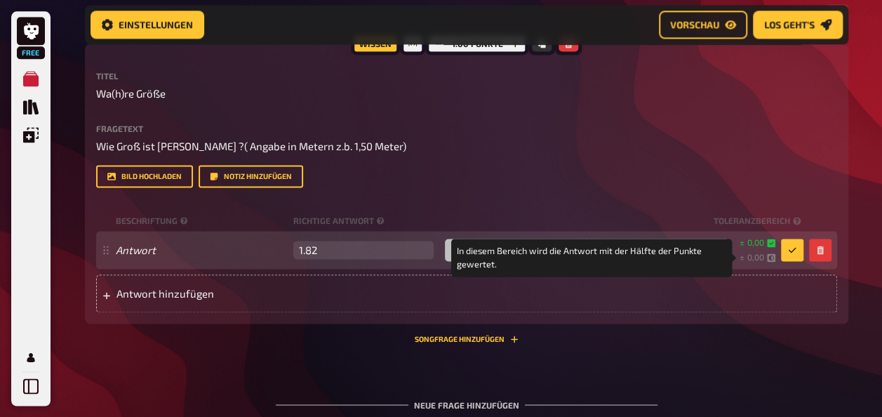
click at [769, 257] on icon at bounding box center [771, 257] width 8 height 8
click at [752, 257] on span "0,00" at bounding box center [756, 257] width 17 height 12
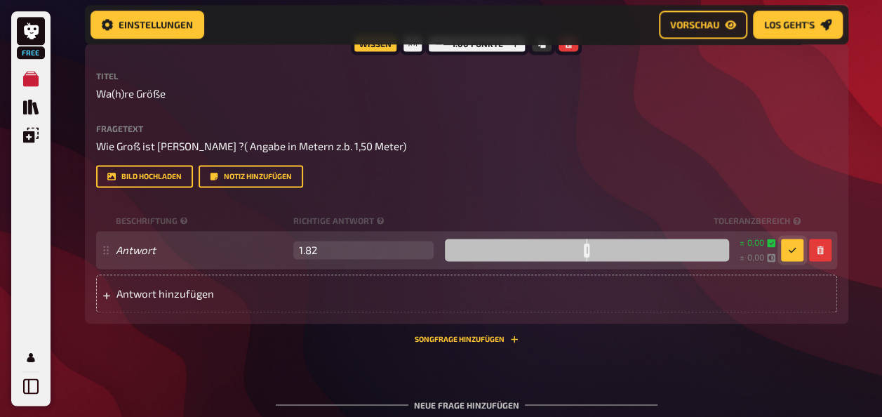
click at [785, 241] on button "button" at bounding box center [792, 250] width 22 height 22
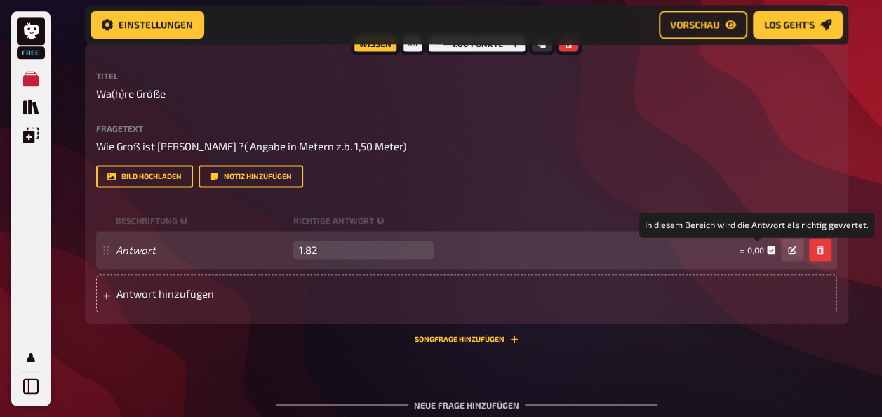
click at [758, 250] on span "0,00" at bounding box center [756, 250] width 17 height 10
click at [758, 248] on span "0,00" at bounding box center [756, 250] width 17 height 10
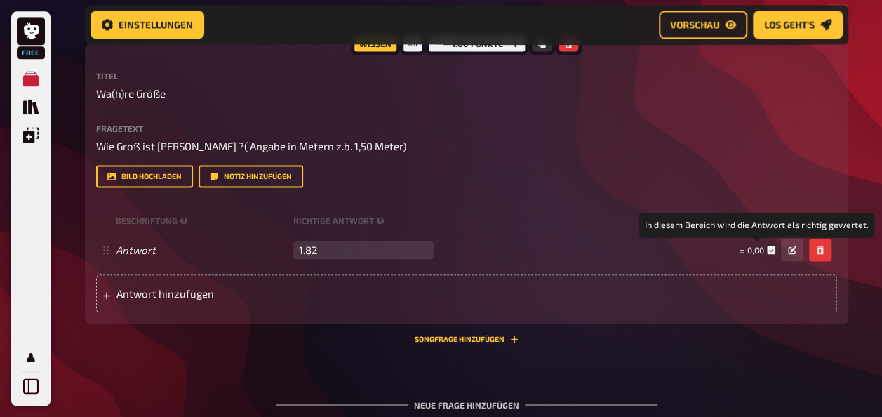
drag, startPoint x: 758, startPoint y: 248, endPoint x: 734, endPoint y: 185, distance: 67.5
click at [733, 185] on div "Bild hochladen Notiz hinzufügen" at bounding box center [466, 176] width 741 height 22
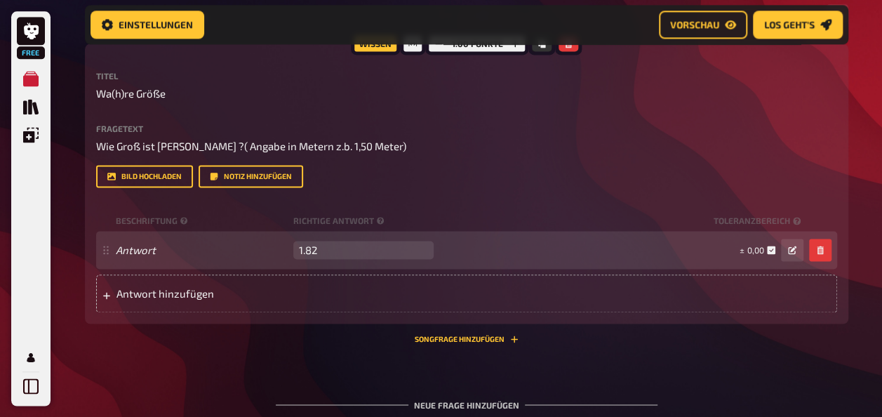
click at [764, 254] on small "± 0,00" at bounding box center [758, 250] width 36 height 12
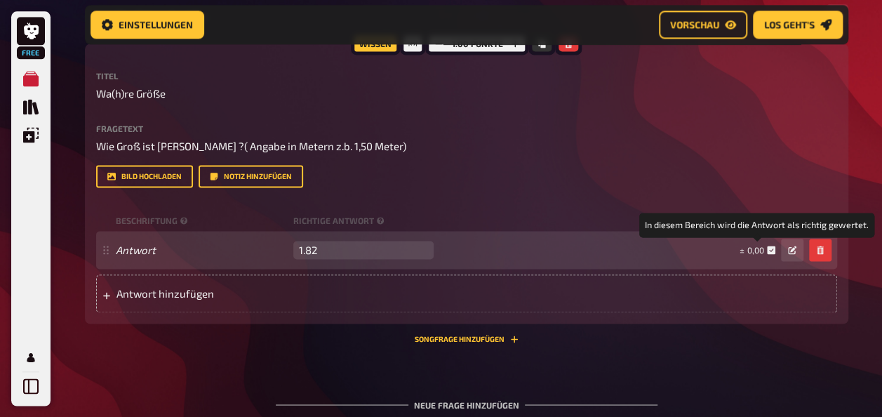
click at [763, 251] on span "0,00" at bounding box center [756, 250] width 17 height 10
click at [760, 251] on span "0,00" at bounding box center [756, 250] width 17 height 10
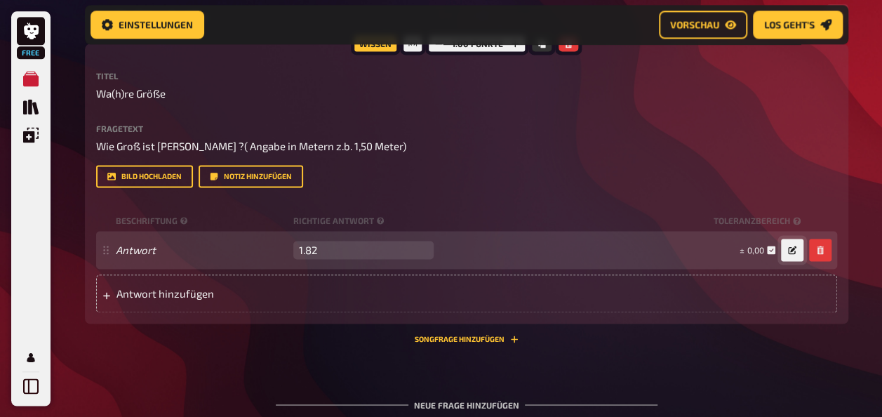
click at [792, 248] on icon "button" at bounding box center [792, 250] width 8 height 8
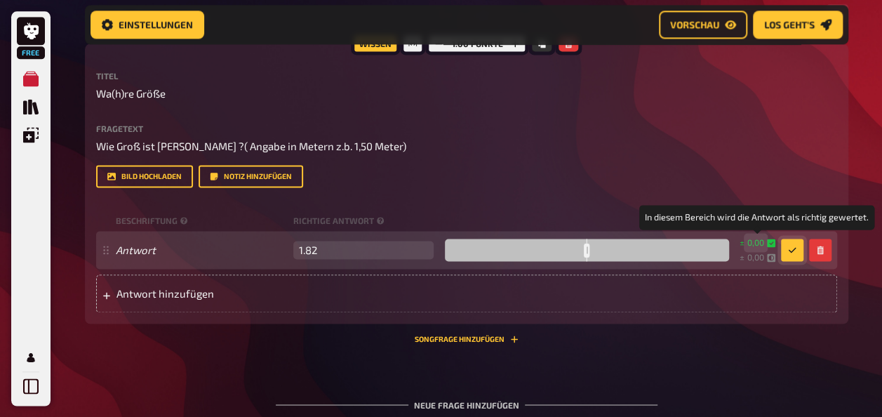
click at [763, 246] on span "0,00" at bounding box center [756, 243] width 17 height 12
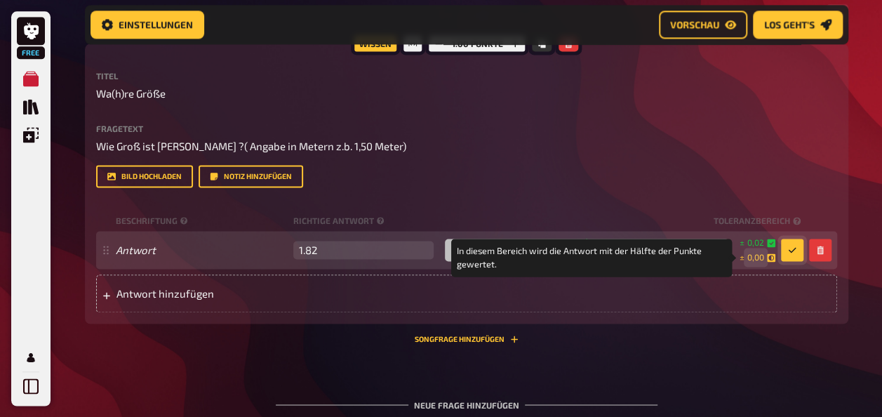
click at [763, 257] on span "0,00" at bounding box center [756, 257] width 17 height 12
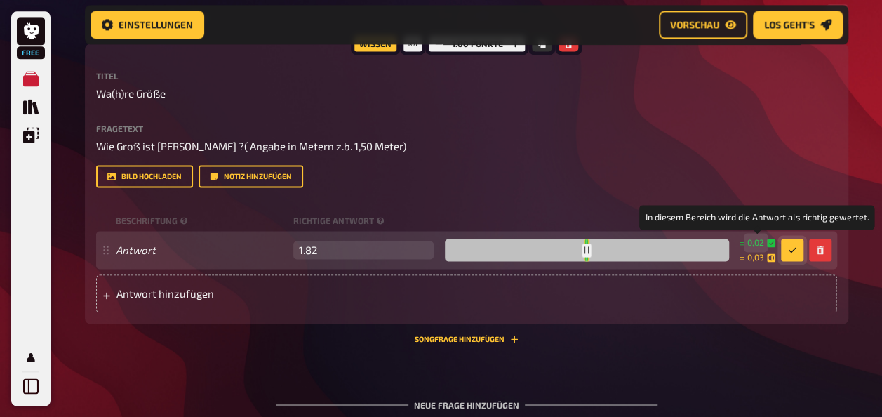
click at [764, 243] on span "0,02" at bounding box center [756, 243] width 17 height 12
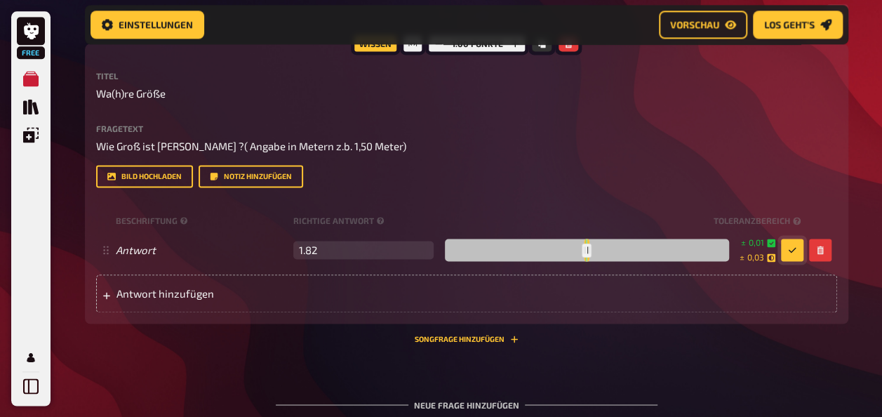
click at [784, 183] on div "Bild hochladen Notiz hinzufügen" at bounding box center [466, 176] width 741 height 22
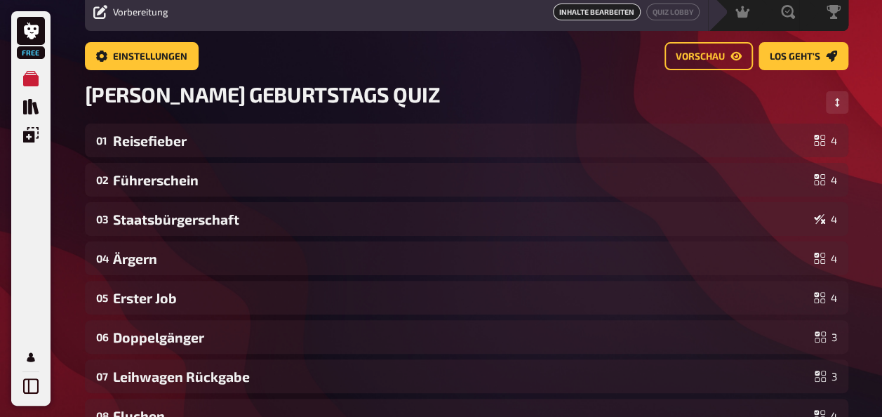
scroll to position [0, 0]
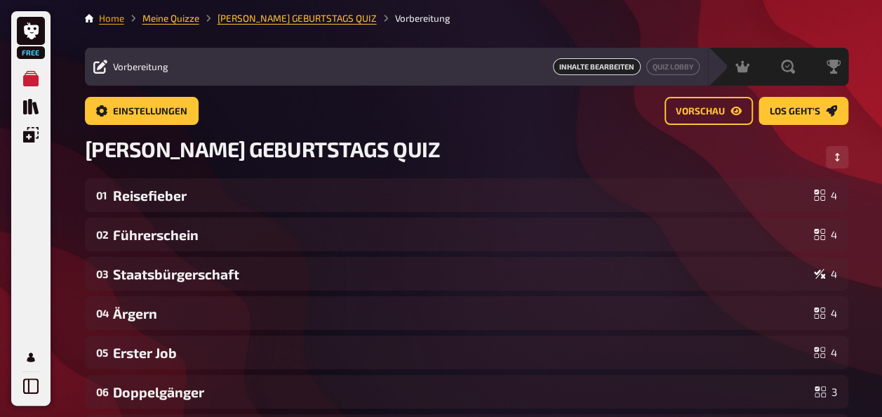
click at [118, 23] on link "Home" at bounding box center [111, 18] width 25 height 11
